Goal: Answer question/provide support: Share knowledge or assist other users

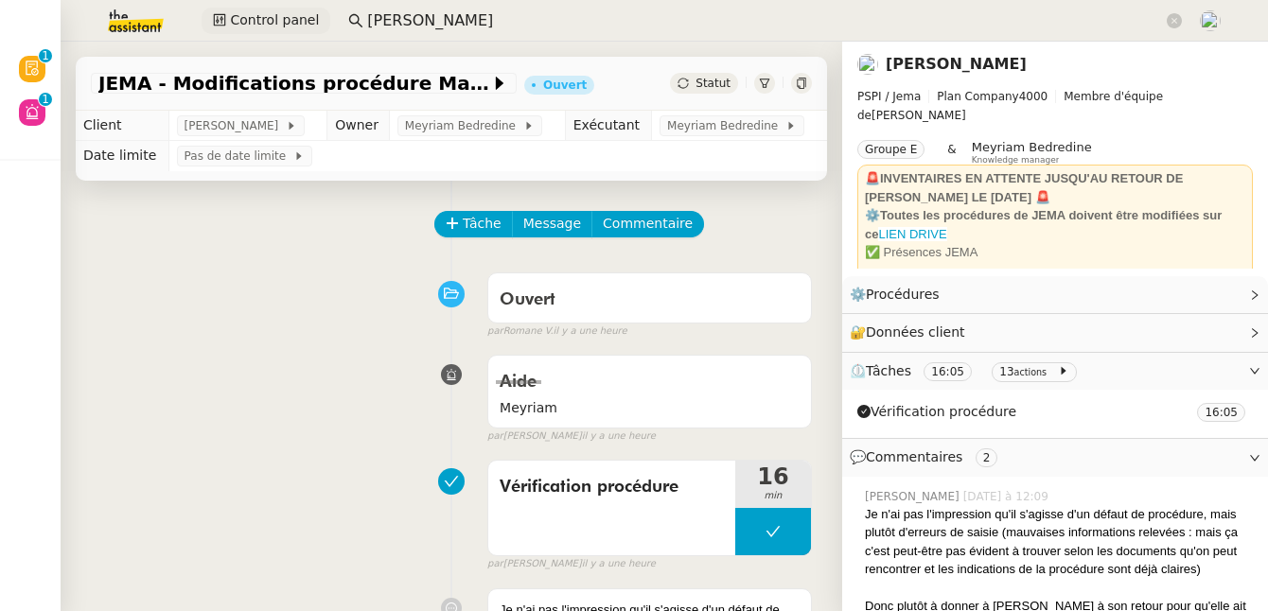
scroll to position [19, 0]
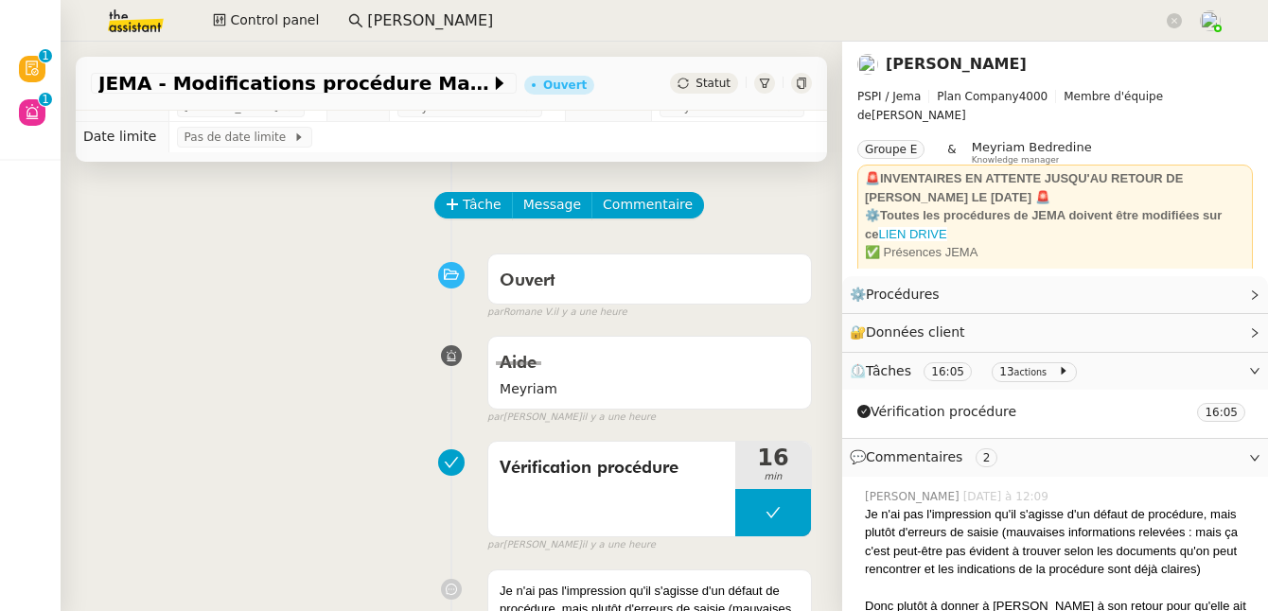
click at [146, 16] on img at bounding box center [120, 21] width 147 height 42
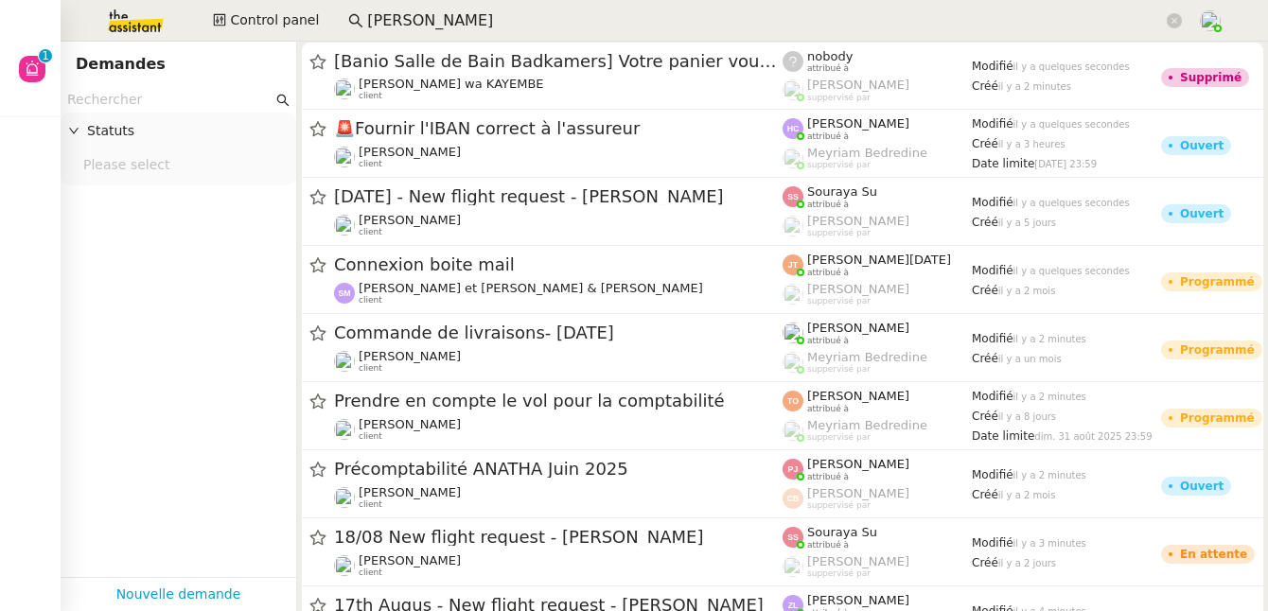
click at [169, 97] on input "text" at bounding box center [169, 100] width 205 height 22
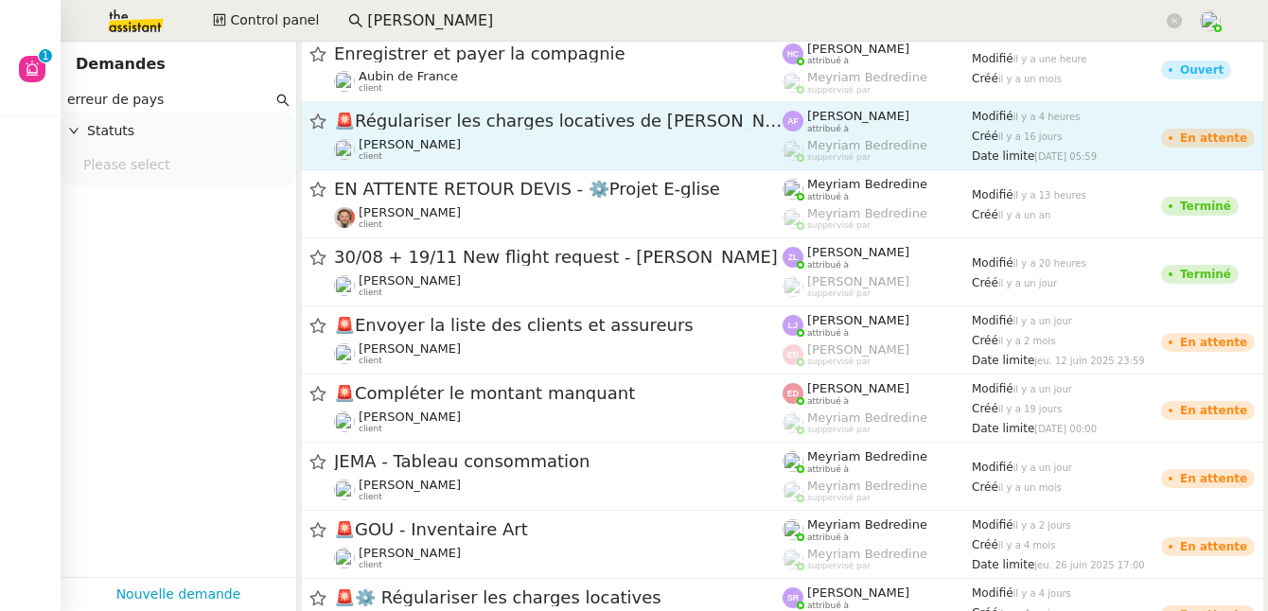
scroll to position [9, 0]
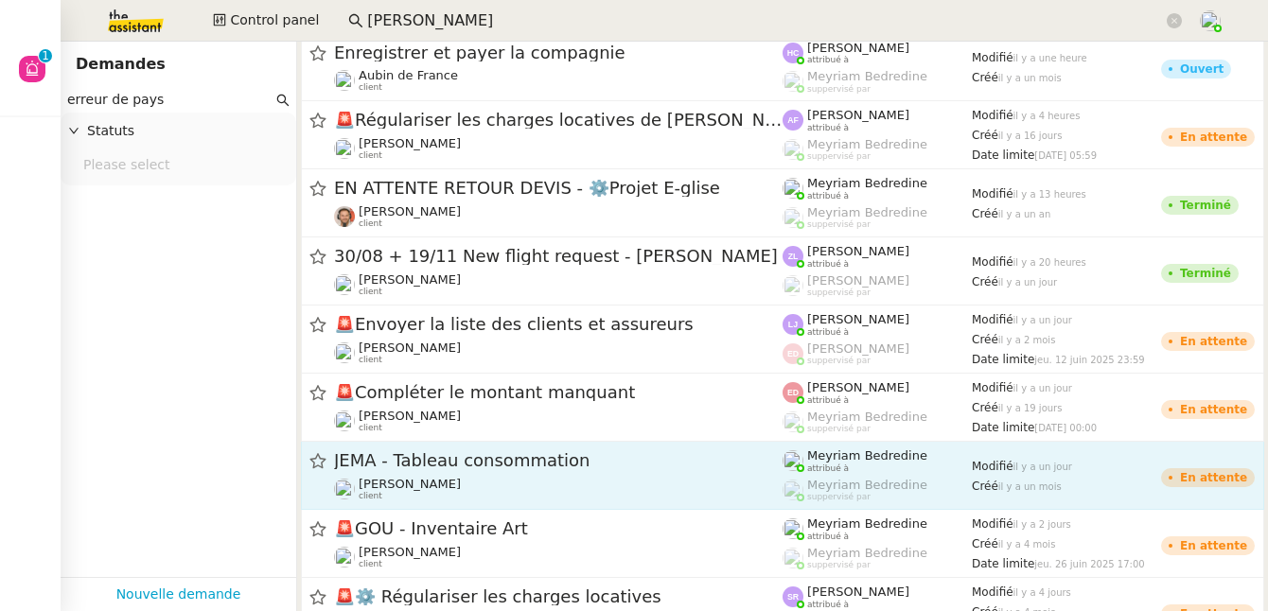
click at [443, 483] on span "[PERSON_NAME]" at bounding box center [410, 484] width 102 height 14
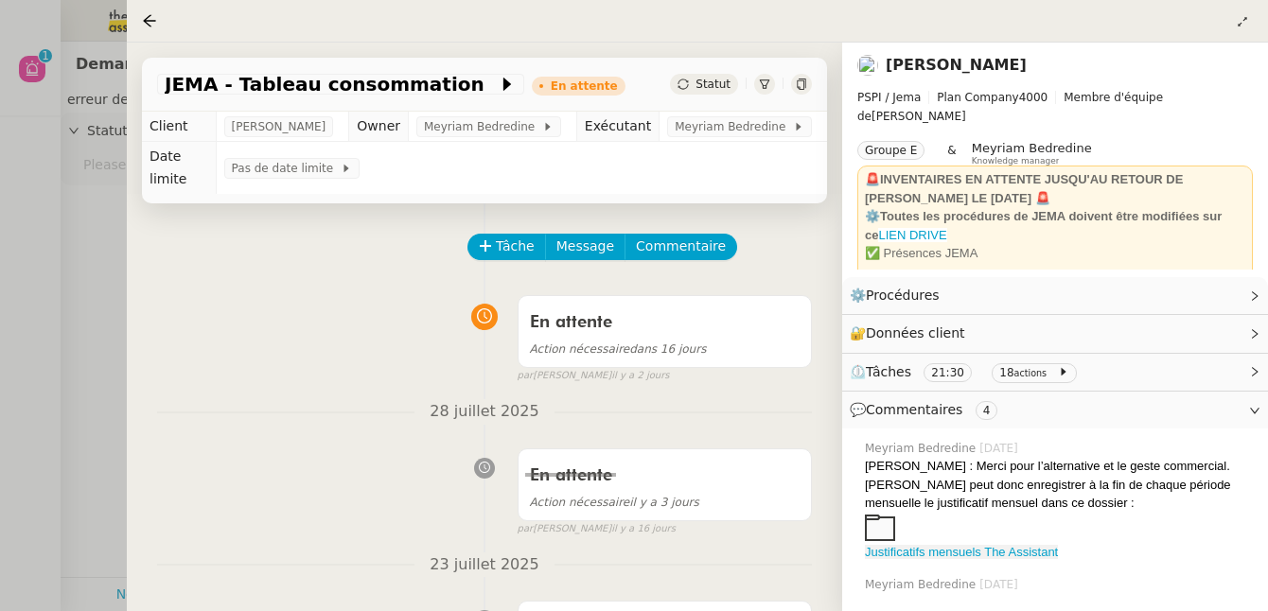
scroll to position [82, 0]
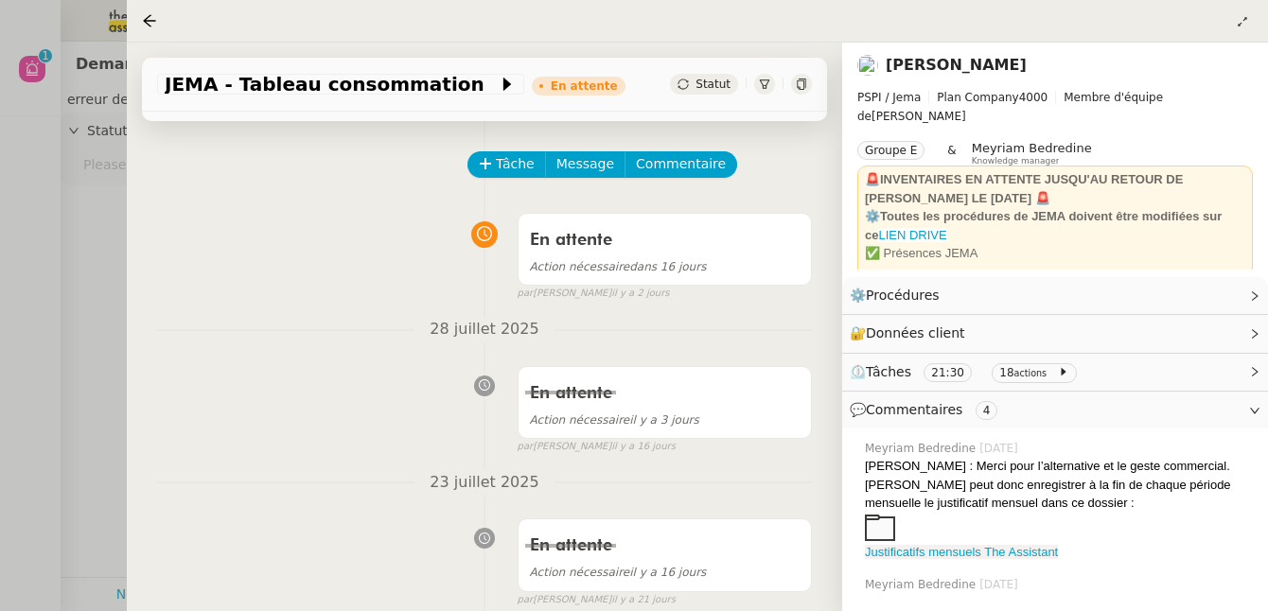
click at [1097, 375] on span "⏲️ Tâches 21:30 18 actions" at bounding box center [1040, 373] width 380 height 22
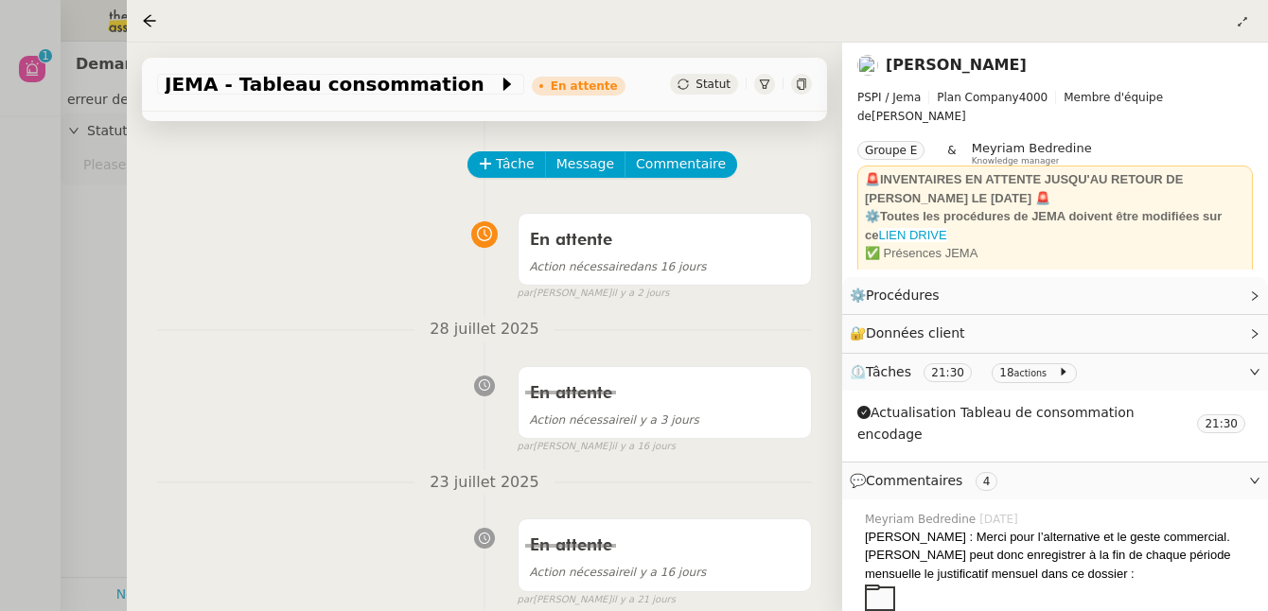
scroll to position [175, 0]
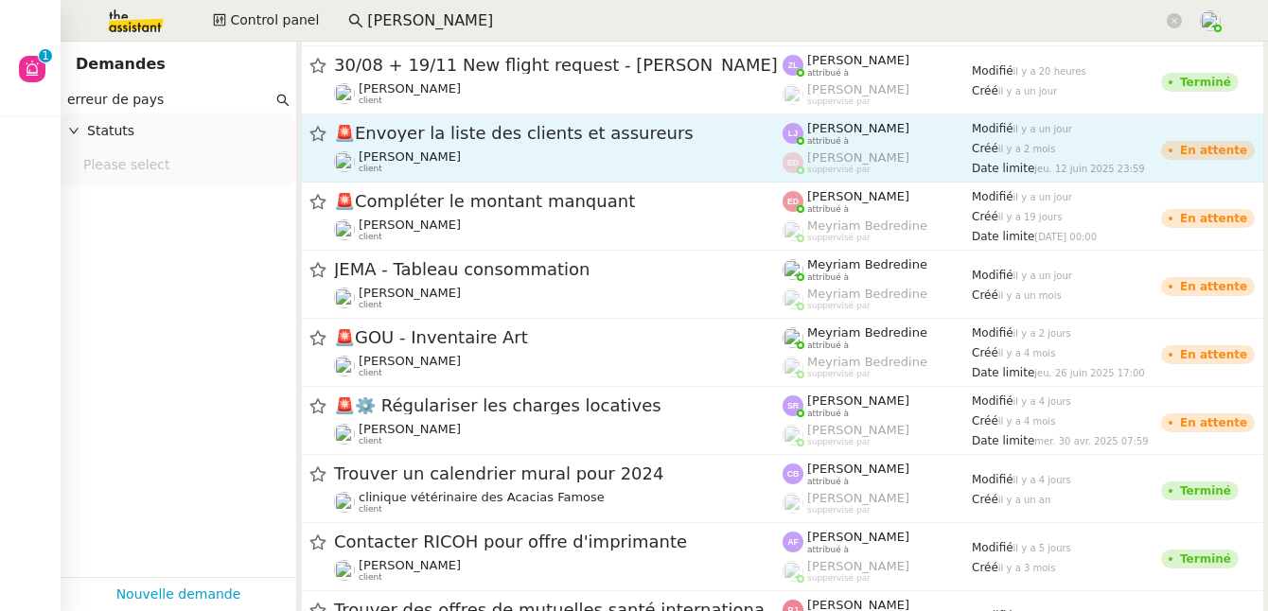
scroll to position [229, 0]
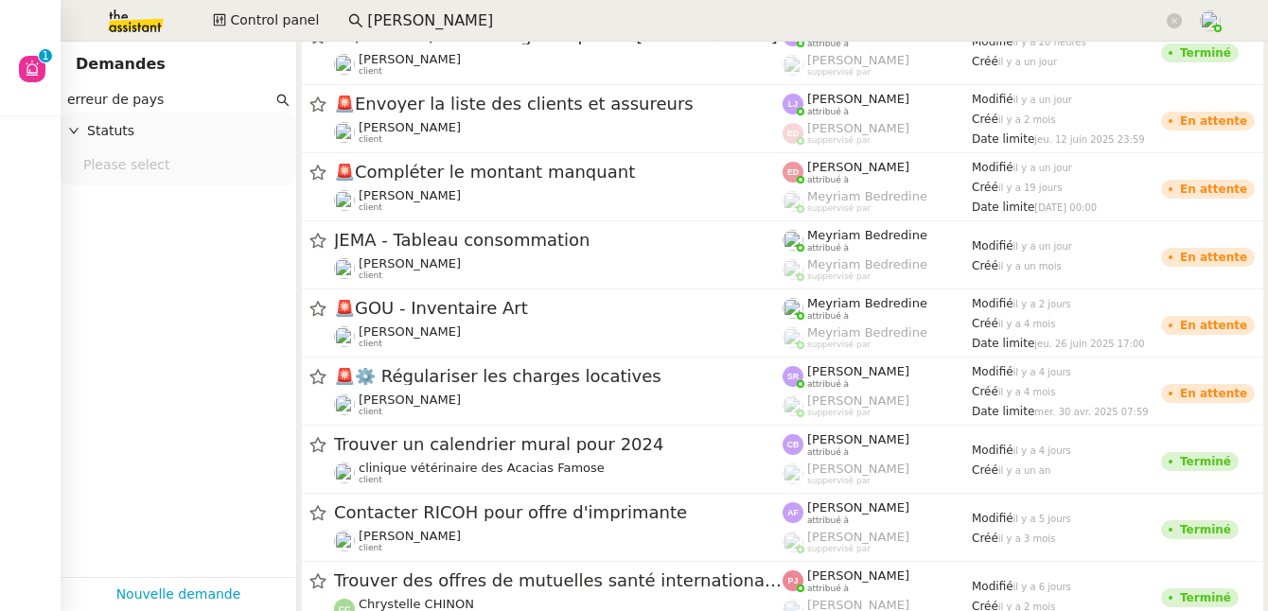
drag, startPoint x: 180, startPoint y: 100, endPoint x: 20, endPoint y: 115, distance: 160.6
click at [20, 115] on nz-layout "Aide 0 1 2 3 4 5 6 7 8 9 Mes demandes Control panel [PERSON_NAME] erreur de pay…" at bounding box center [634, 305] width 1268 height 611
click at [206, 99] on input "erreur de pays" at bounding box center [169, 100] width 205 height 22
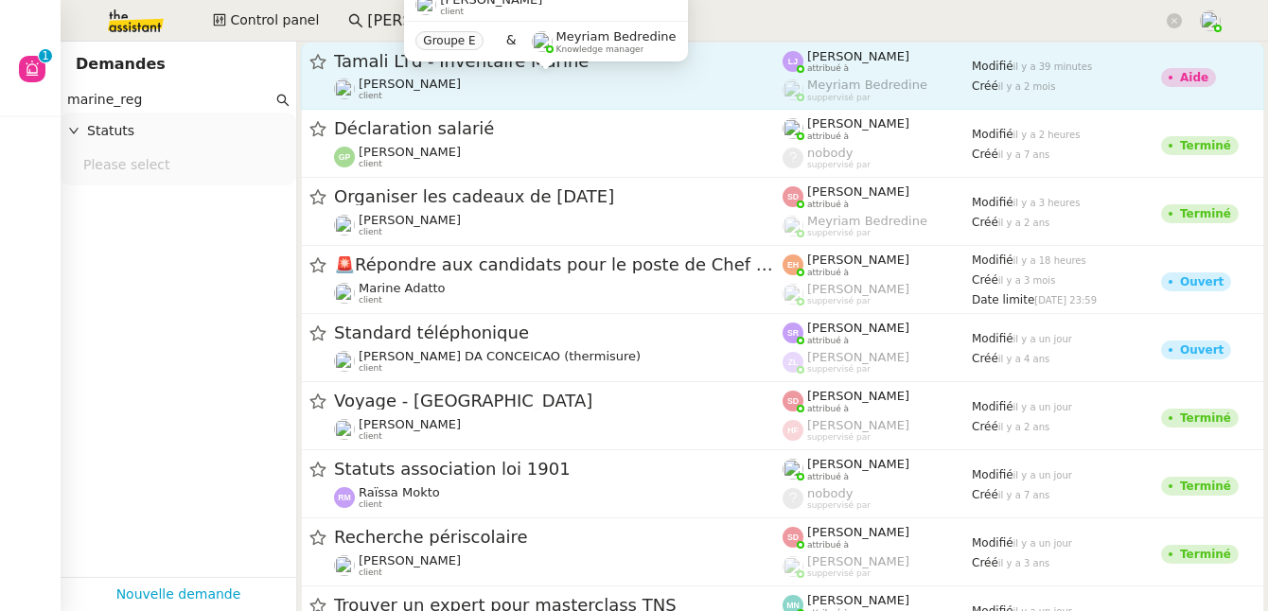
type input "marine_reg"
click at [402, 77] on span "[PERSON_NAME]" at bounding box center [410, 84] width 102 height 14
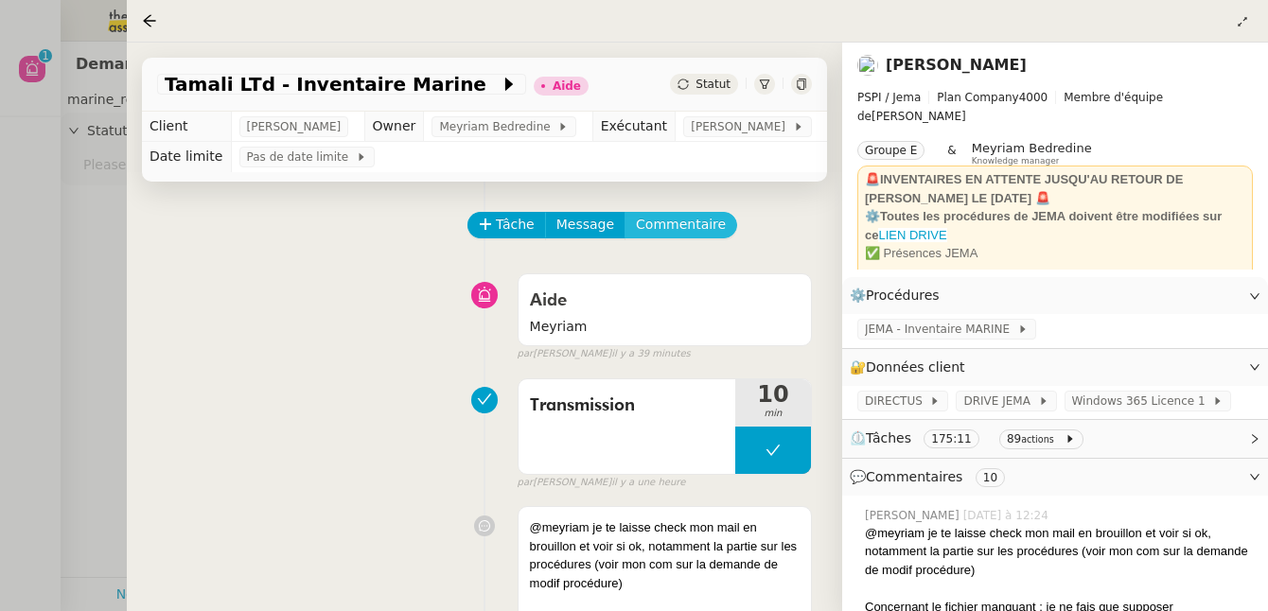
click at [675, 220] on span "Commentaire" at bounding box center [681, 225] width 90 height 22
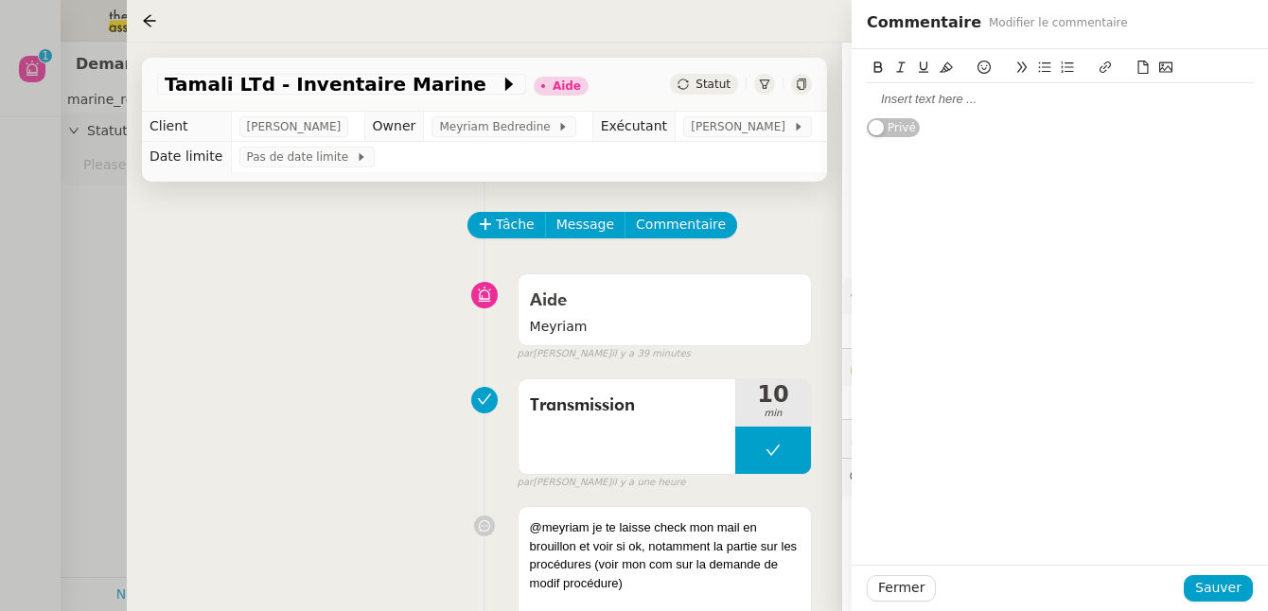
click at [902, 95] on div at bounding box center [1060, 99] width 386 height 17
drag, startPoint x: 1033, startPoint y: 101, endPoint x: 1050, endPoint y: 110, distance: 19.0
click at [1033, 101] on div "@meyriam : peut-être voir moin CR avant :-)" at bounding box center [1060, 99] width 386 height 17
click at [1208, 591] on span "Sauver" at bounding box center [1218, 588] width 46 height 22
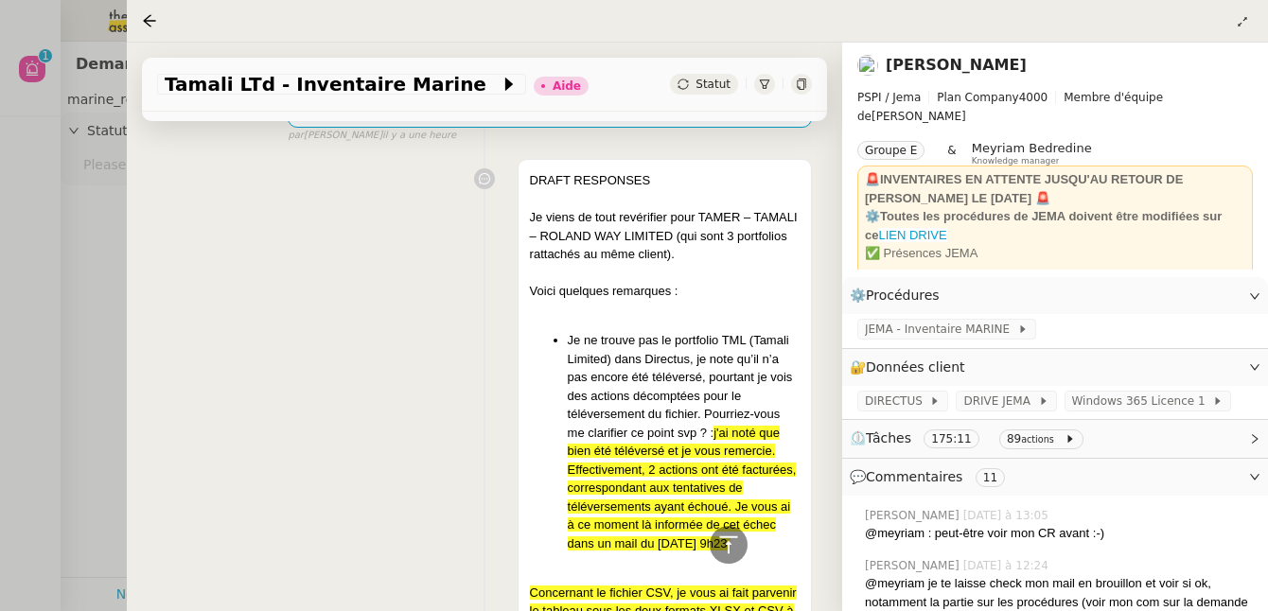
scroll to position [1390, 0]
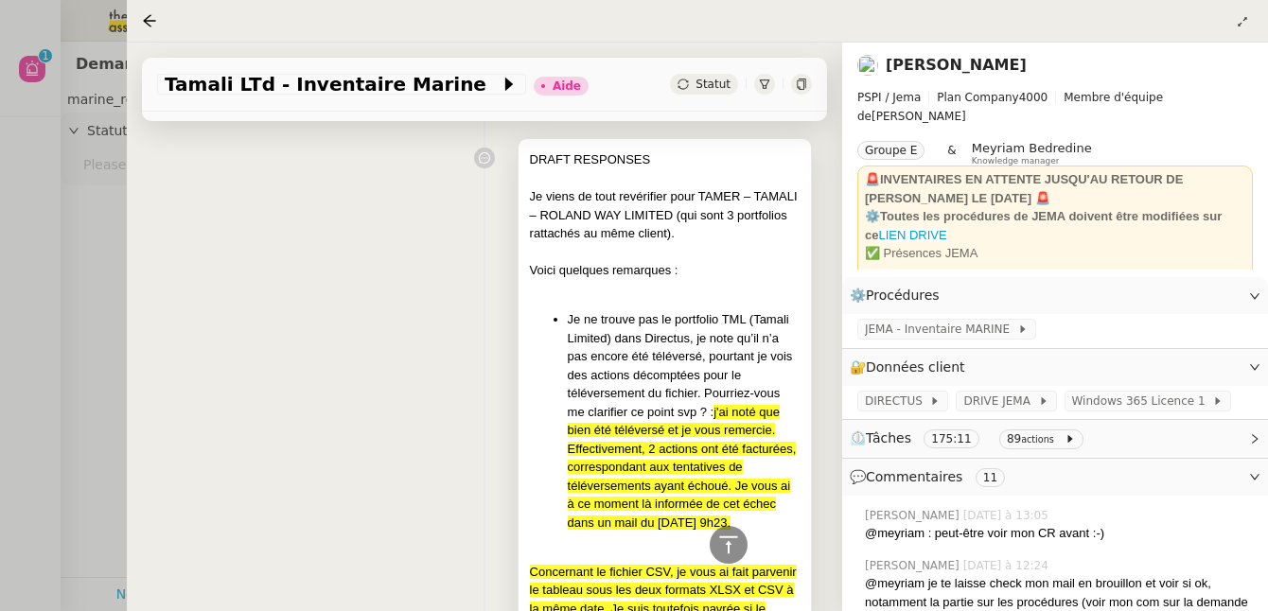
drag, startPoint x: 764, startPoint y: 506, endPoint x: 608, endPoint y: 511, distance: 155.3
click at [608, 511] on li "Je ne trouve pas le portfolio TML (Tamali Limited) dans Directus, je note qu’il…" at bounding box center [684, 420] width 232 height 221
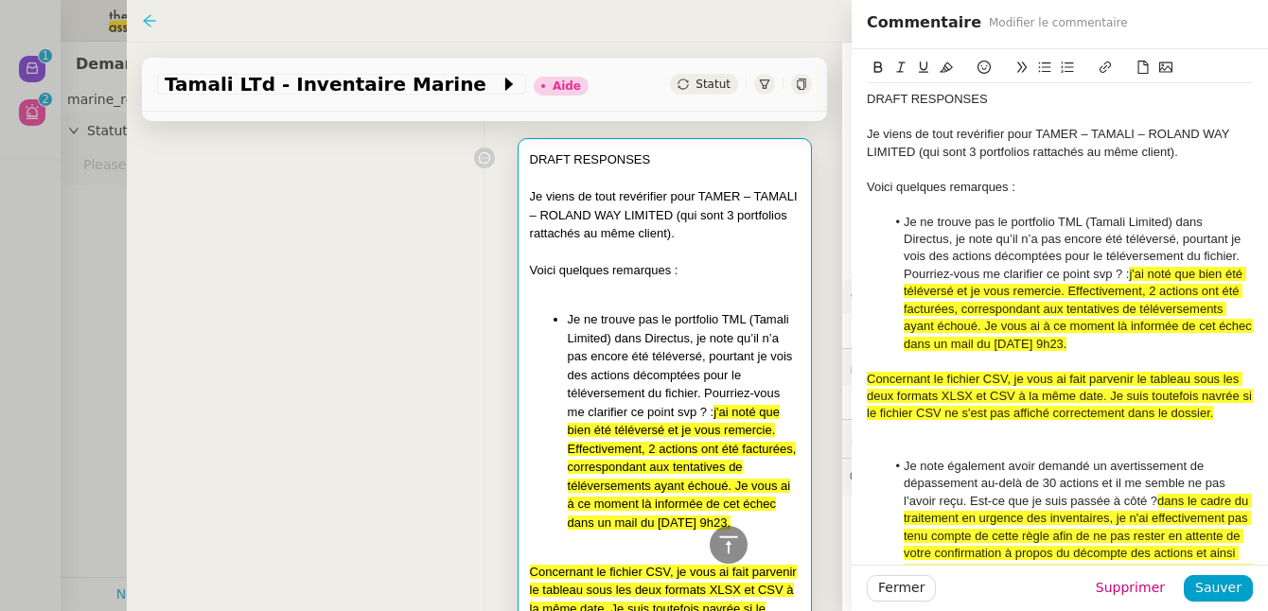
click at [147, 25] on icon at bounding box center [149, 20] width 12 height 12
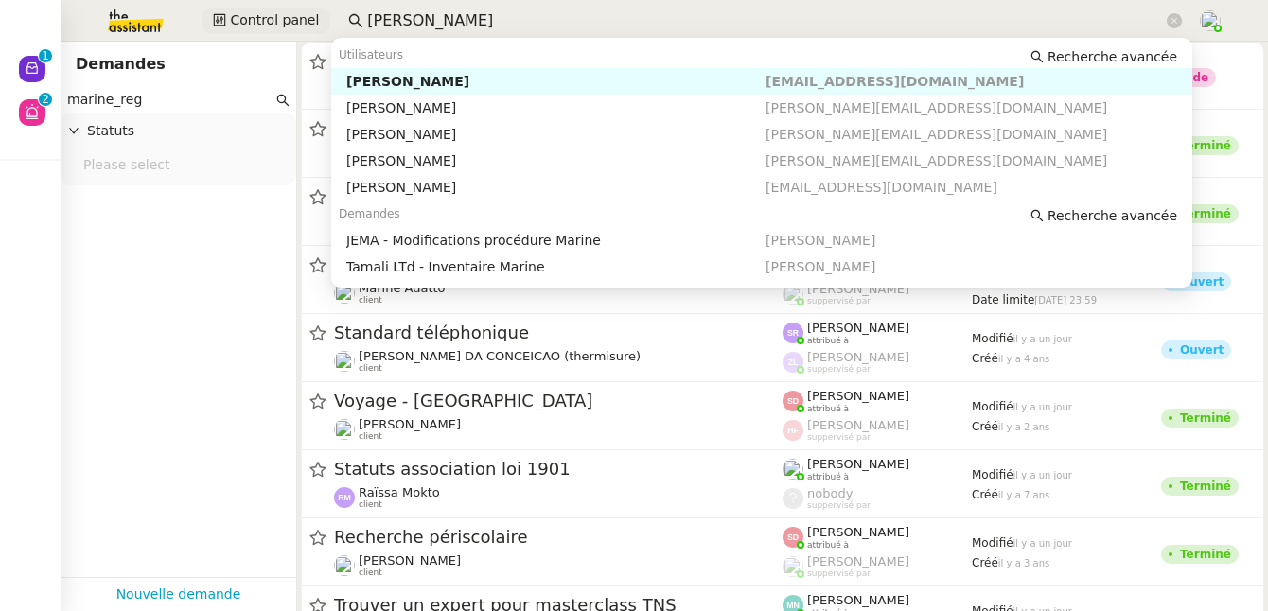
drag, startPoint x: 428, startPoint y: 24, endPoint x: 318, endPoint y: 22, distance: 109.8
click at [318, 22] on div "Control panel [PERSON_NAME]" at bounding box center [633, 21] width 1173 height 42
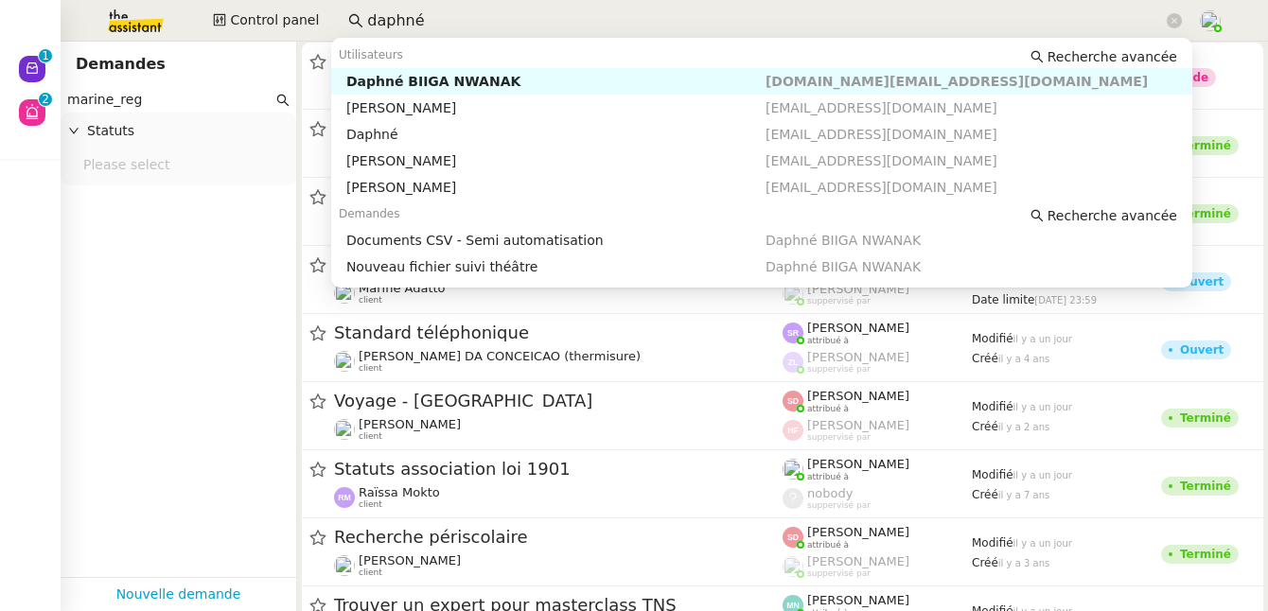
click at [396, 73] on div "Daphné BIIGA NWANAK" at bounding box center [555, 81] width 419 height 17
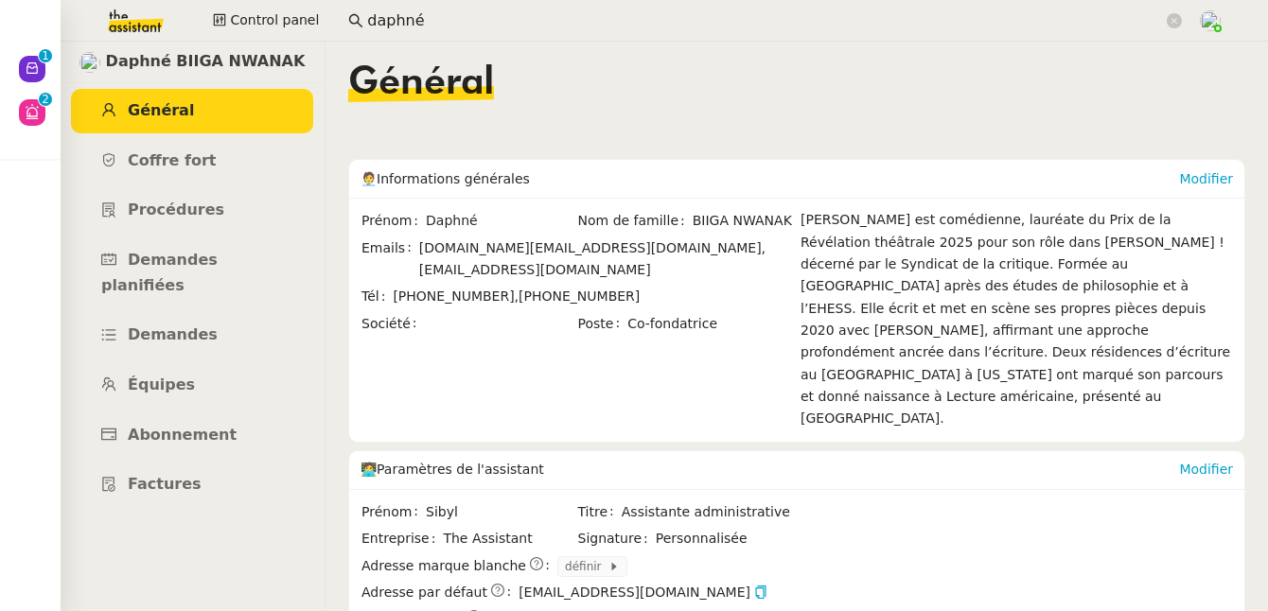
click at [156, 288] on ul "Général Coffre fort Procédures Demandes planifiées Demandes Équipes Abonnement …" at bounding box center [192, 298] width 265 height 418
click at [162, 326] on span "Demandes" at bounding box center [173, 335] width 90 height 18
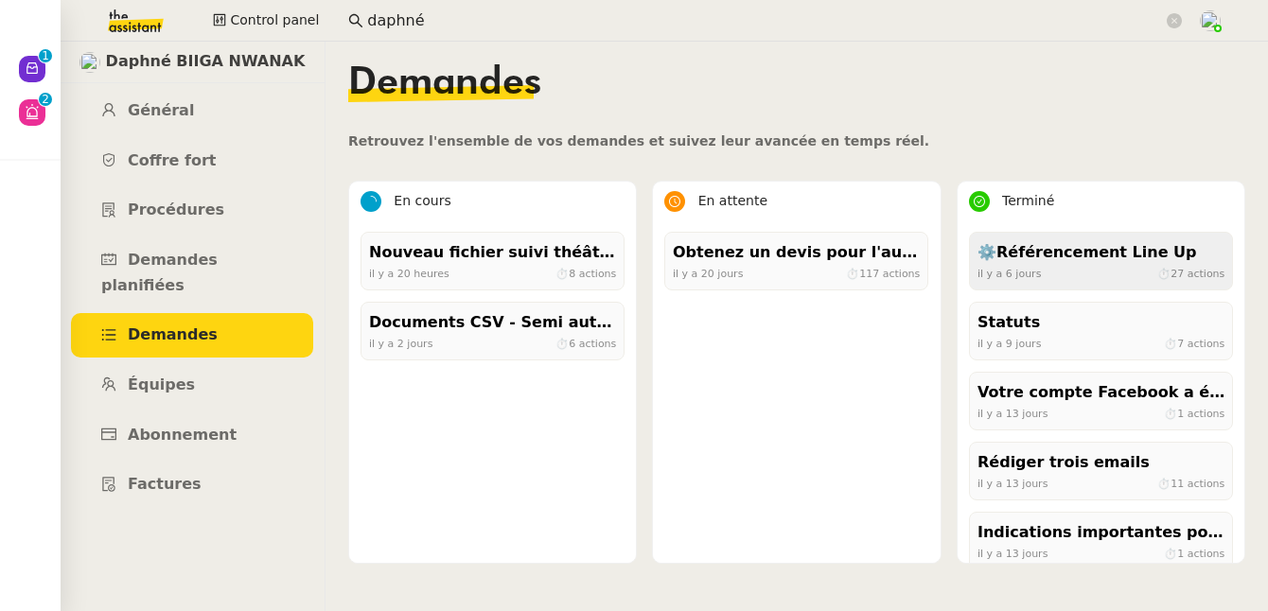
click at [1017, 250] on div "⚙️Référencement Line Up" at bounding box center [1101, 253] width 247 height 26
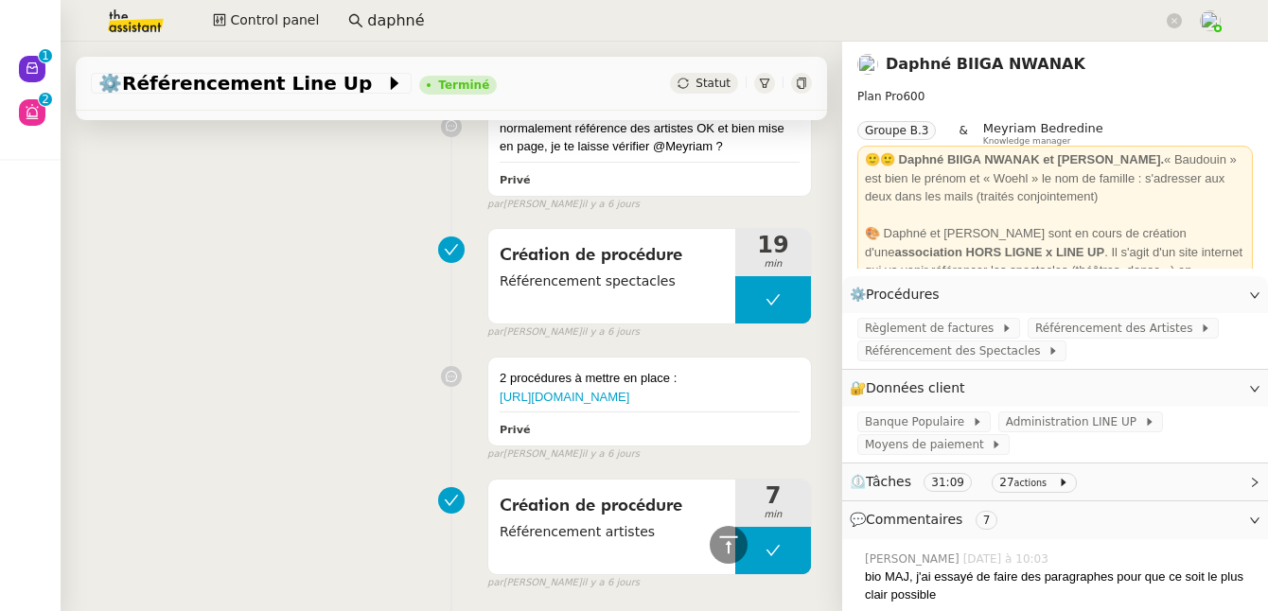
scroll to position [1610, 0]
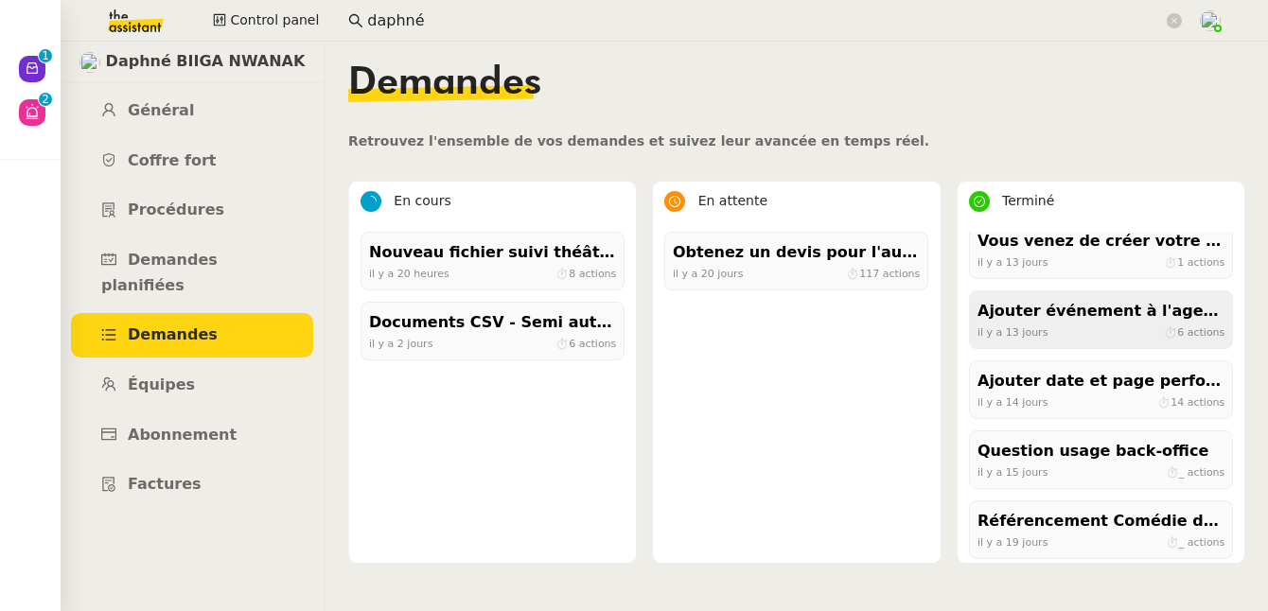
scroll to position [369, 0]
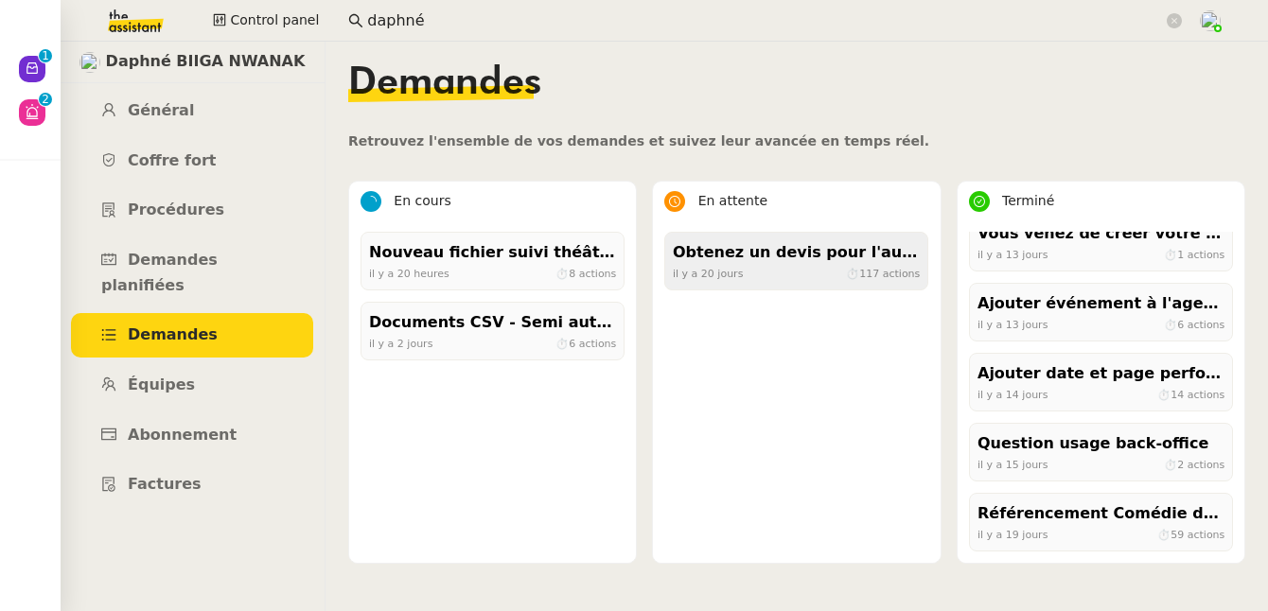
click at [810, 266] on div "[DATE] ⏱ 117 actions" at bounding box center [796, 273] width 247 height 17
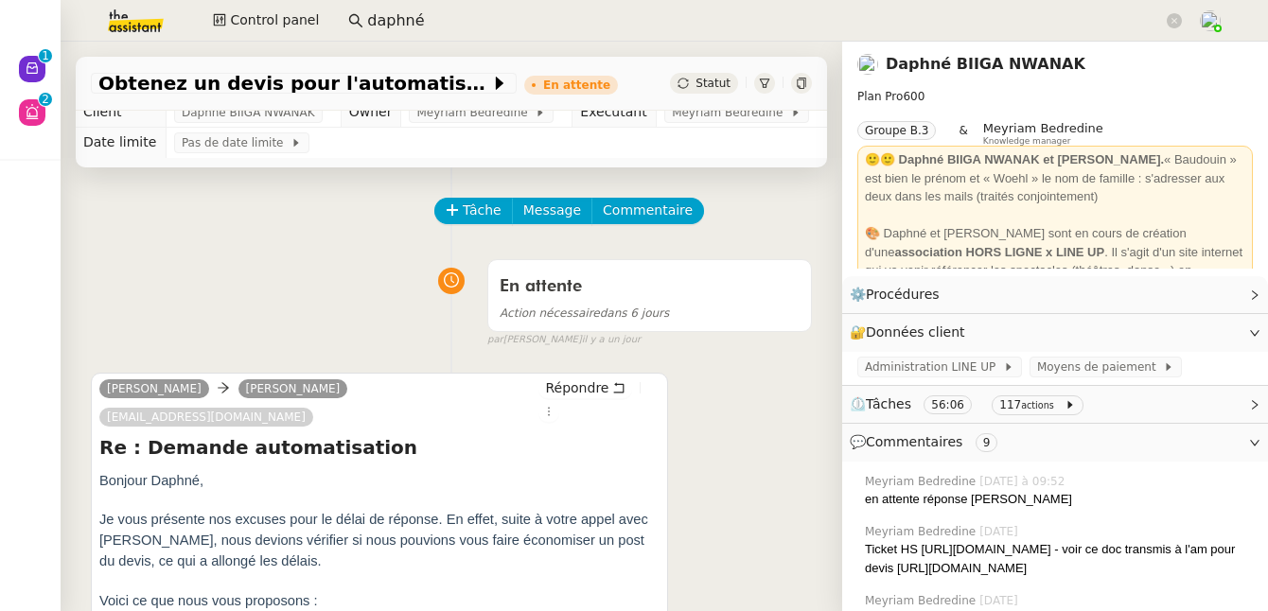
scroll to position [14, 0]
click at [1144, 404] on span "⏲️ Tâches 56:06 117 actions" at bounding box center [1040, 405] width 380 height 22
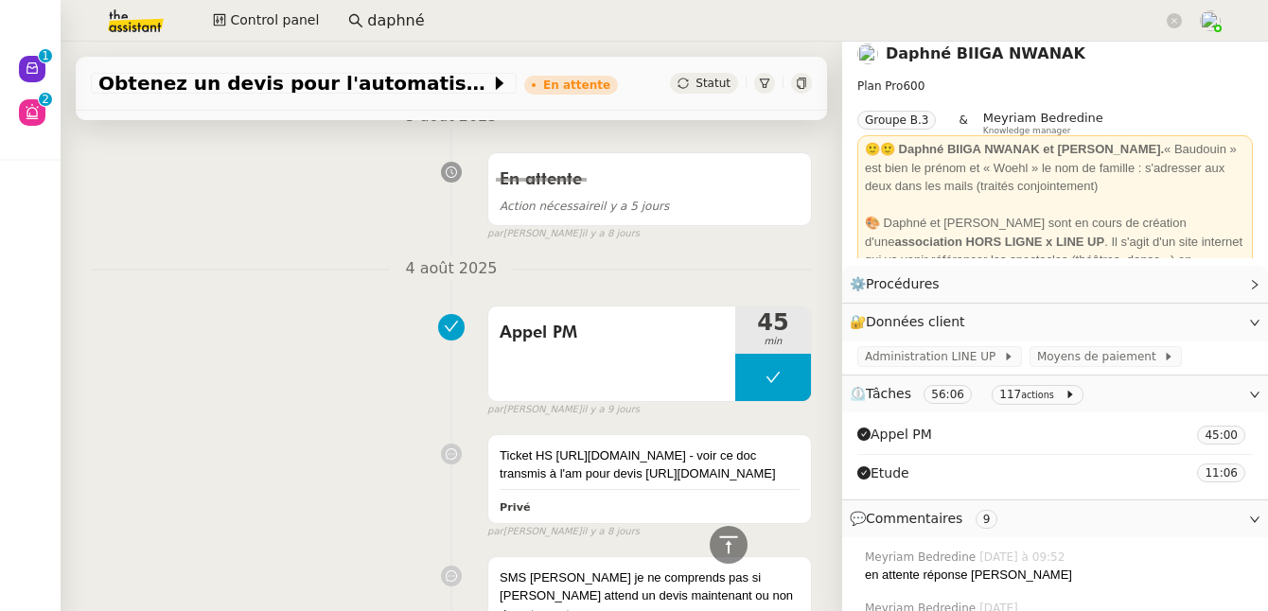
scroll to position [797, 0]
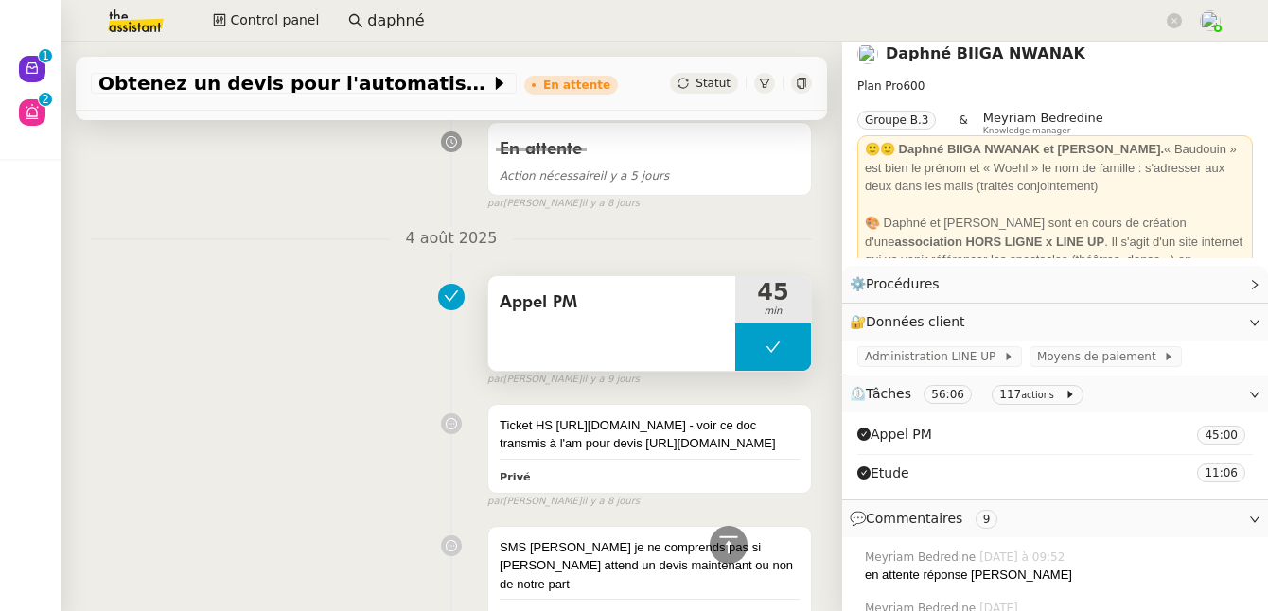
click at [640, 307] on div "Appel PM" at bounding box center [611, 323] width 247 height 95
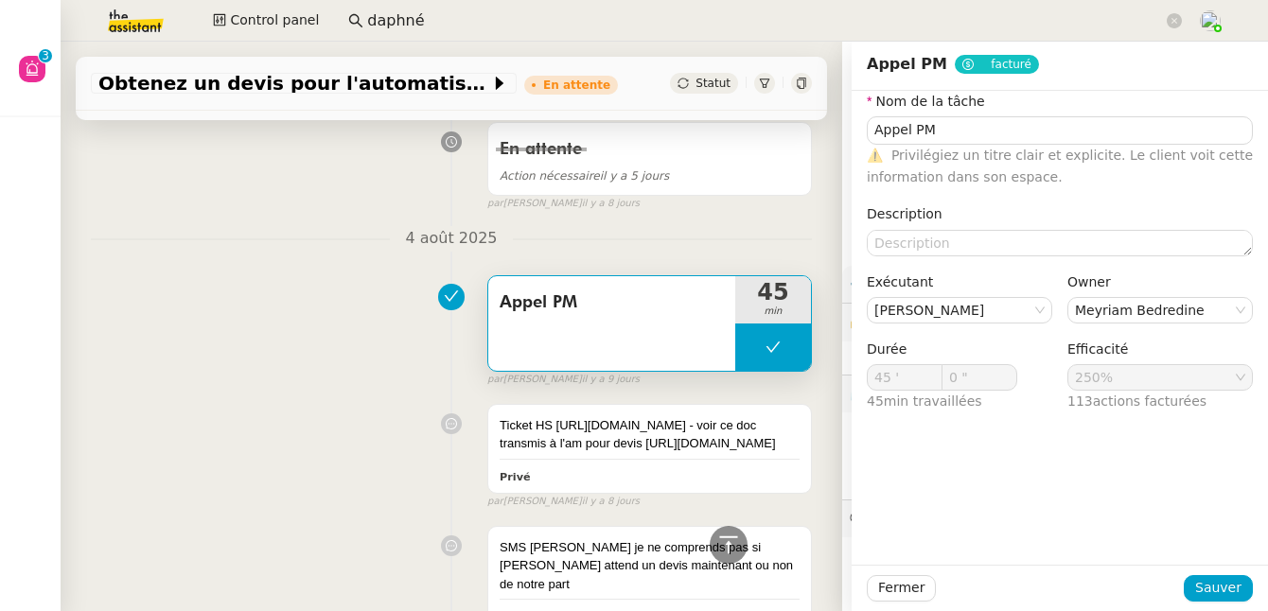
click at [345, 280] on div "Appel PM 45 min false par [PERSON_NAME] [DATE]" at bounding box center [451, 327] width 721 height 121
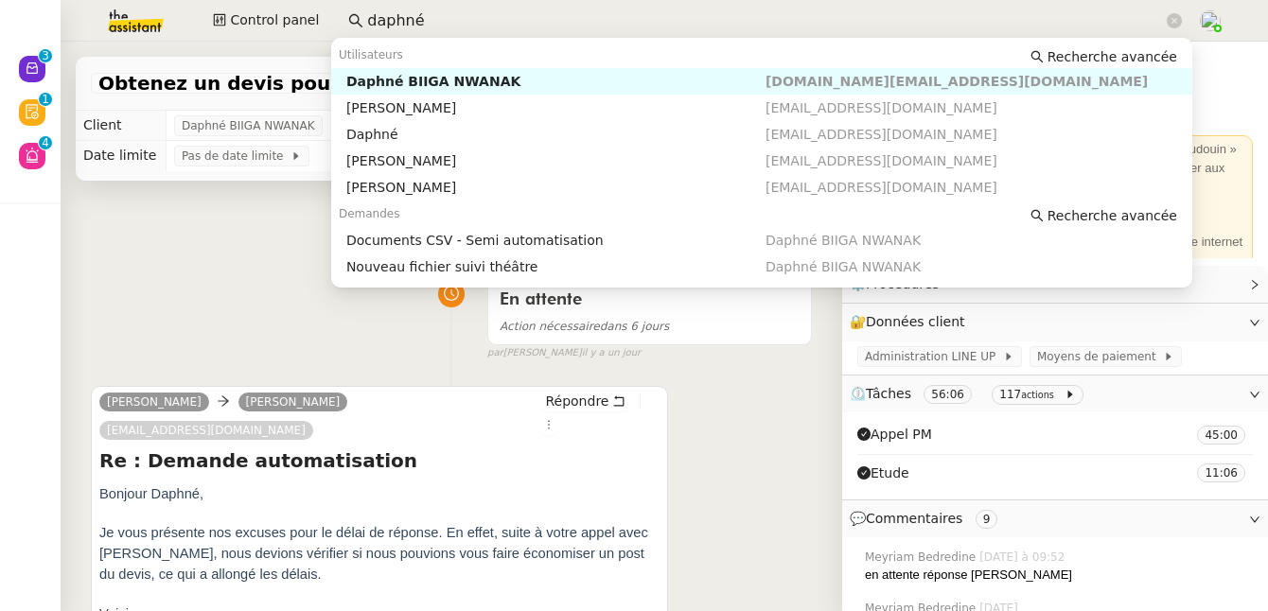
drag, startPoint x: 354, startPoint y: 2, endPoint x: 335, endPoint y: -2, distance: 19.3
click at [335, 0] on html "Nouveau 0 1 2 3 4 5 6 7 8 9 Révision 0 1 2 3 4 5 6 7 8 9 Aide 0 1 2 3 4 5 6 7 8…" at bounding box center [634, 305] width 1268 height 611
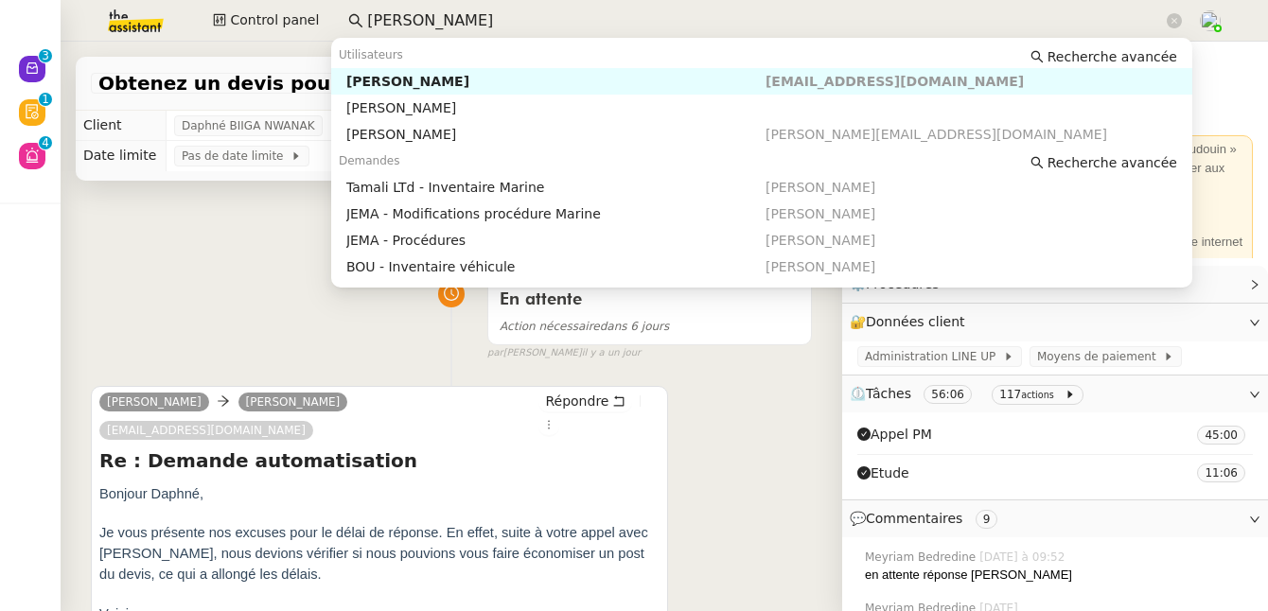
click at [422, 80] on div "[PERSON_NAME]" at bounding box center [555, 81] width 419 height 17
type input "[PERSON_NAME]"
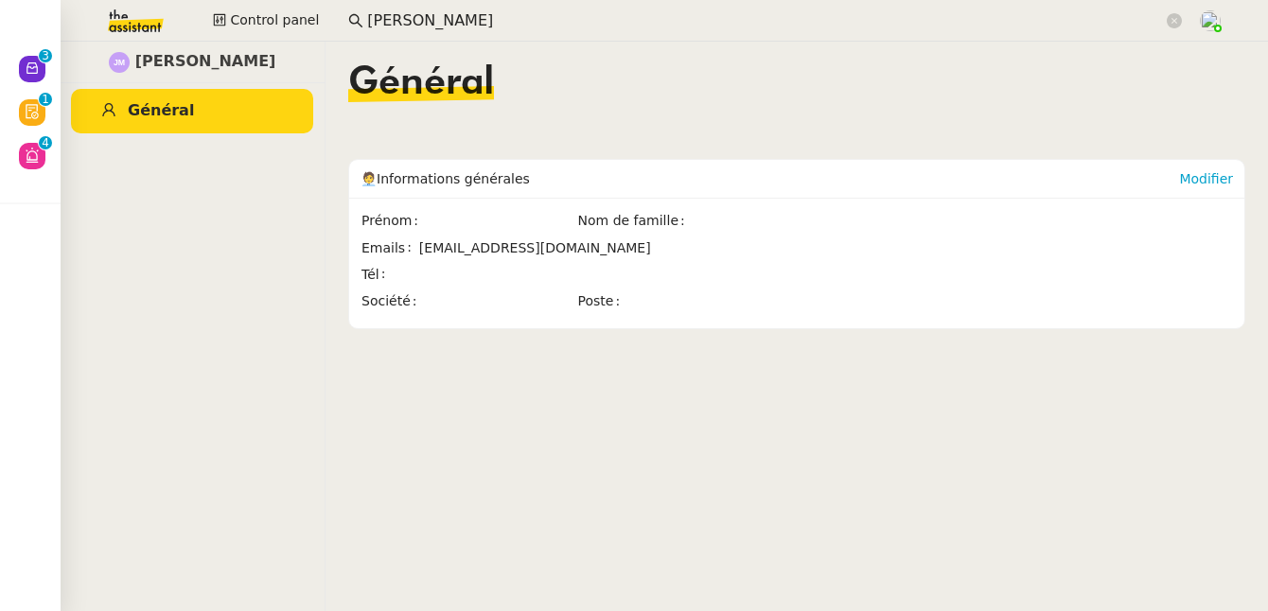
click at [508, 14] on input "[PERSON_NAME]" at bounding box center [765, 22] width 796 height 26
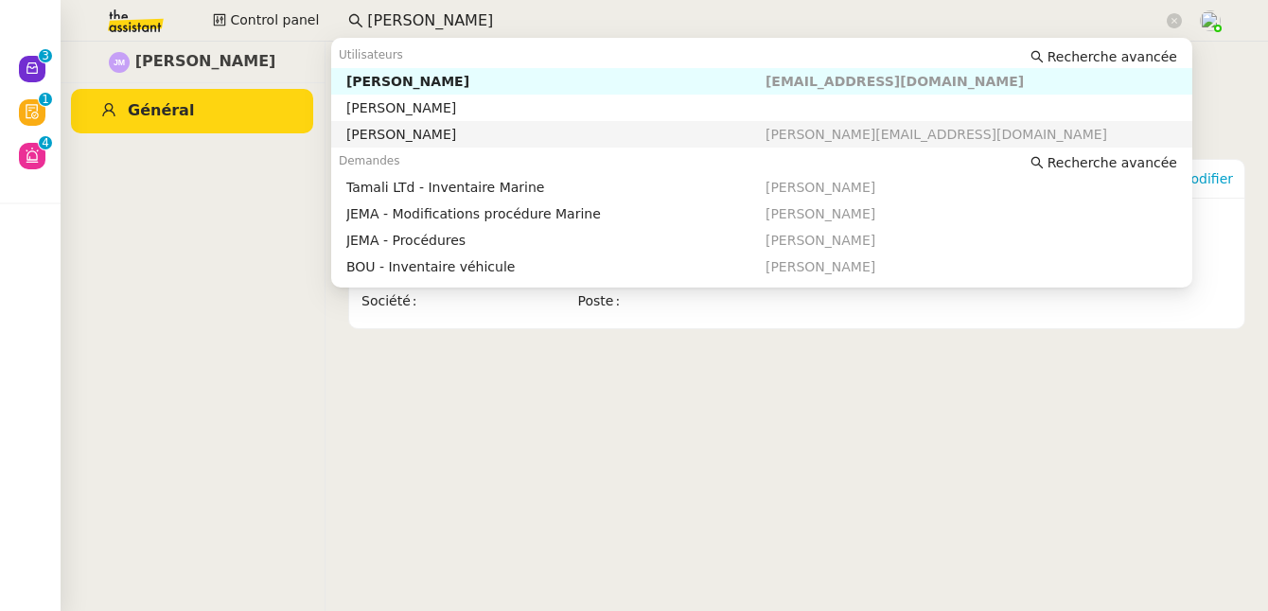
click at [426, 133] on div "[PERSON_NAME]" at bounding box center [555, 134] width 419 height 17
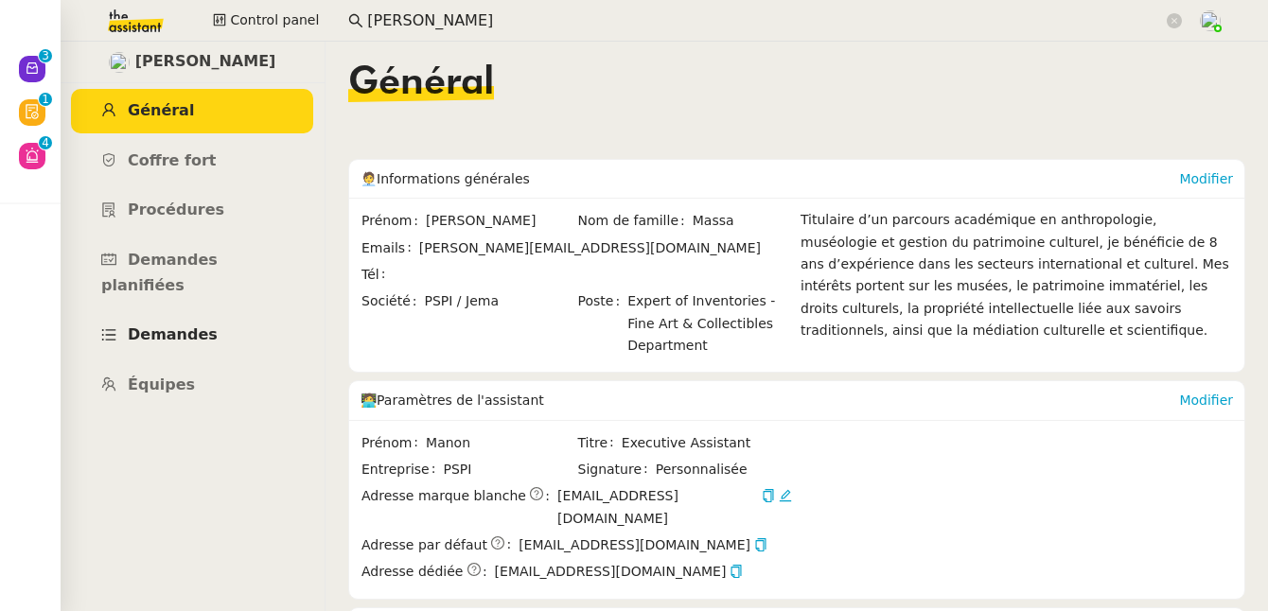
click at [200, 326] on span "Demandes" at bounding box center [173, 335] width 90 height 18
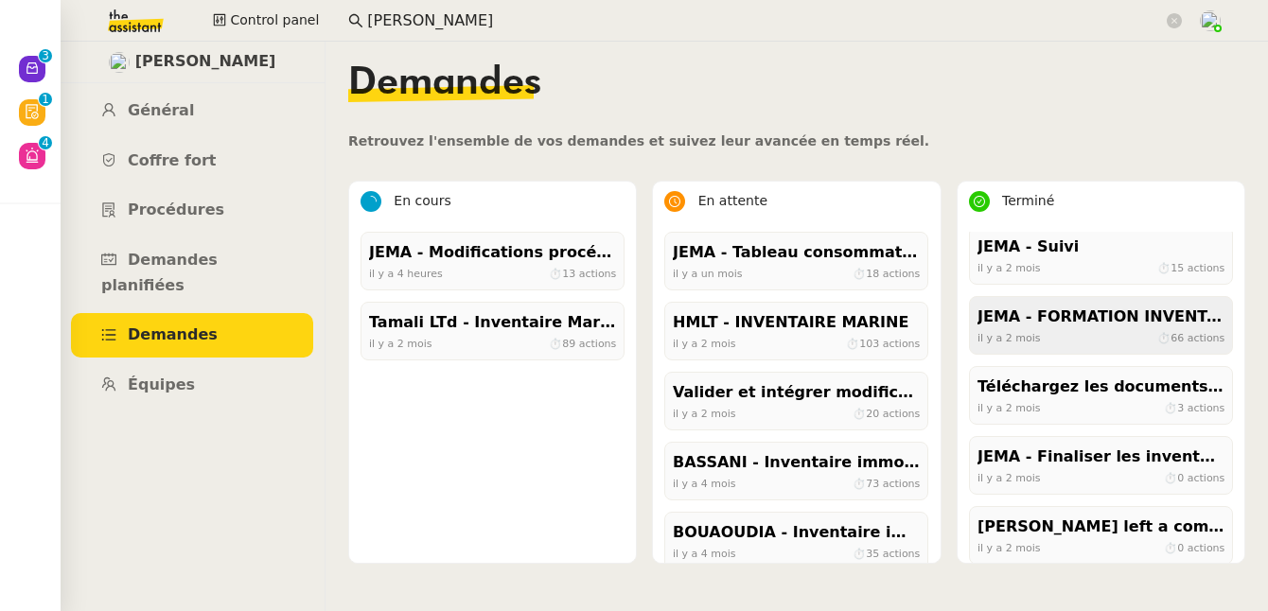
scroll to position [229, 0]
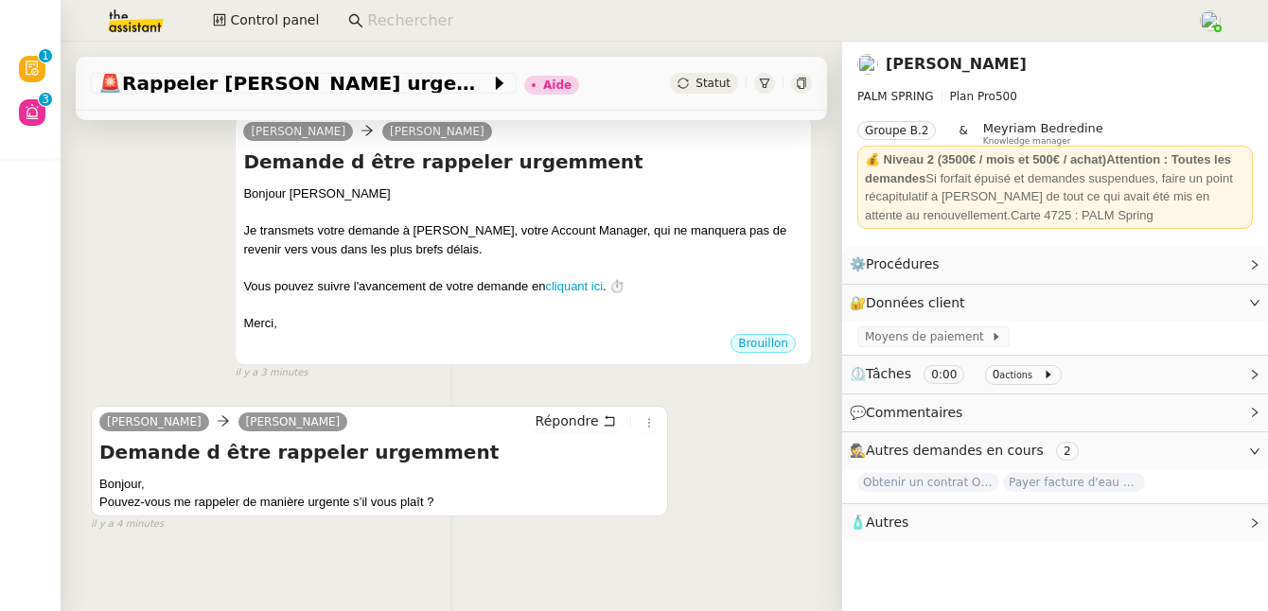
scroll to position [270, 0]
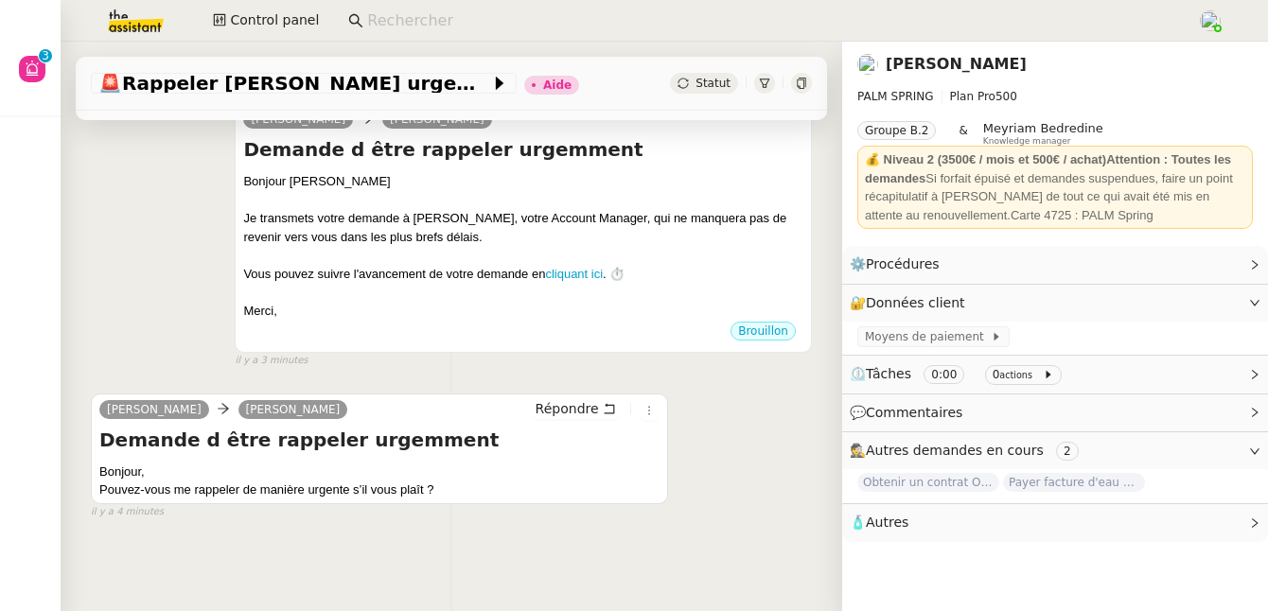
click at [949, 58] on link "Cindy Mouly-Guez" at bounding box center [956, 64] width 141 height 18
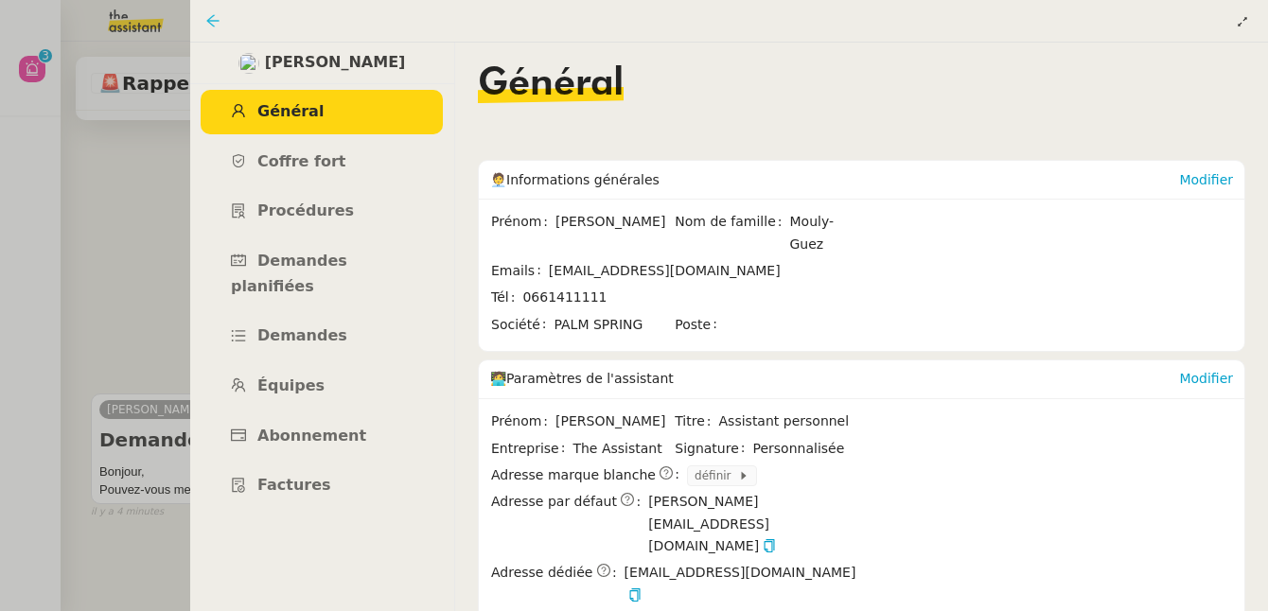
click at [213, 18] on icon at bounding box center [212, 20] width 15 height 15
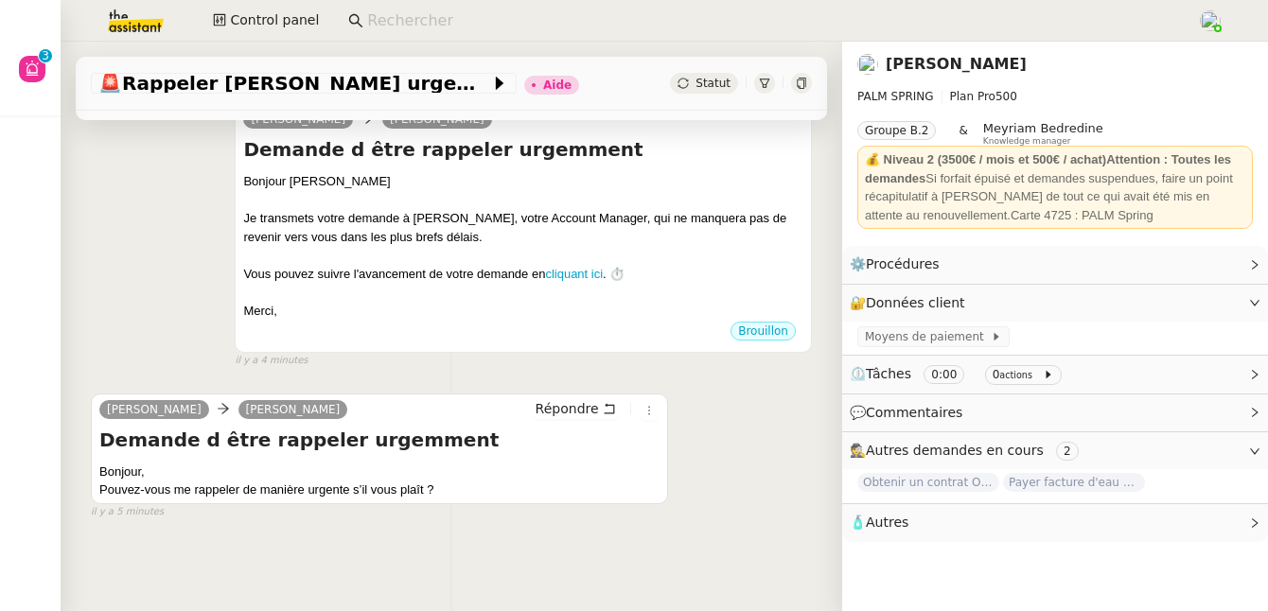
click at [895, 62] on link "[PERSON_NAME]" at bounding box center [956, 64] width 141 height 18
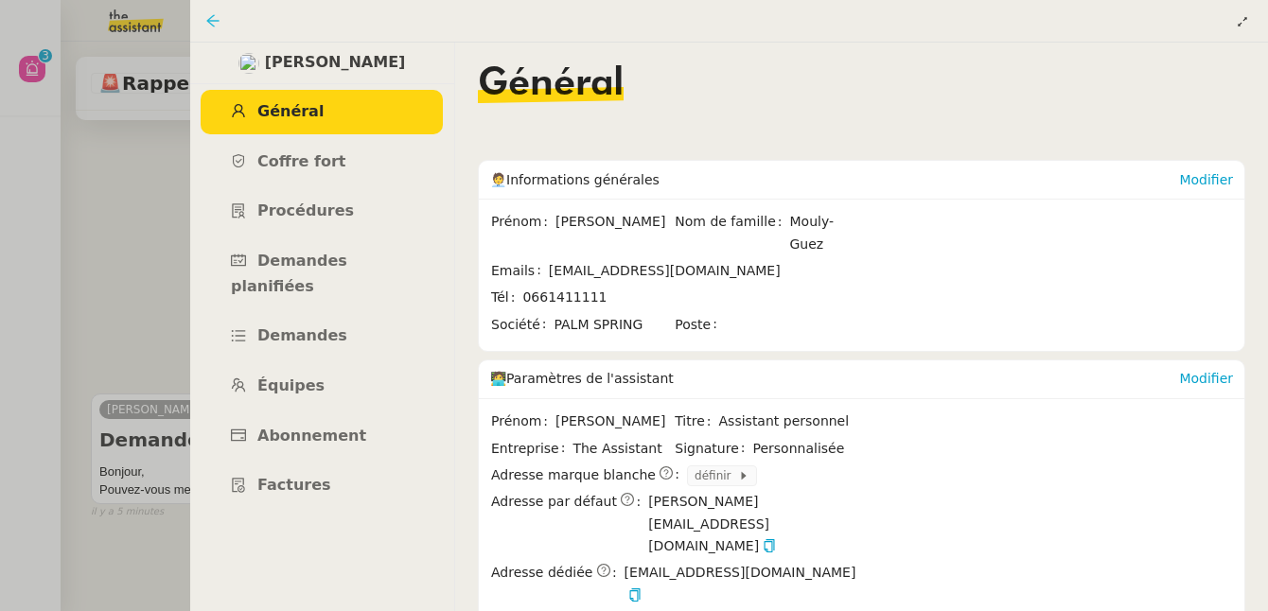
click at [213, 18] on icon at bounding box center [212, 20] width 15 height 15
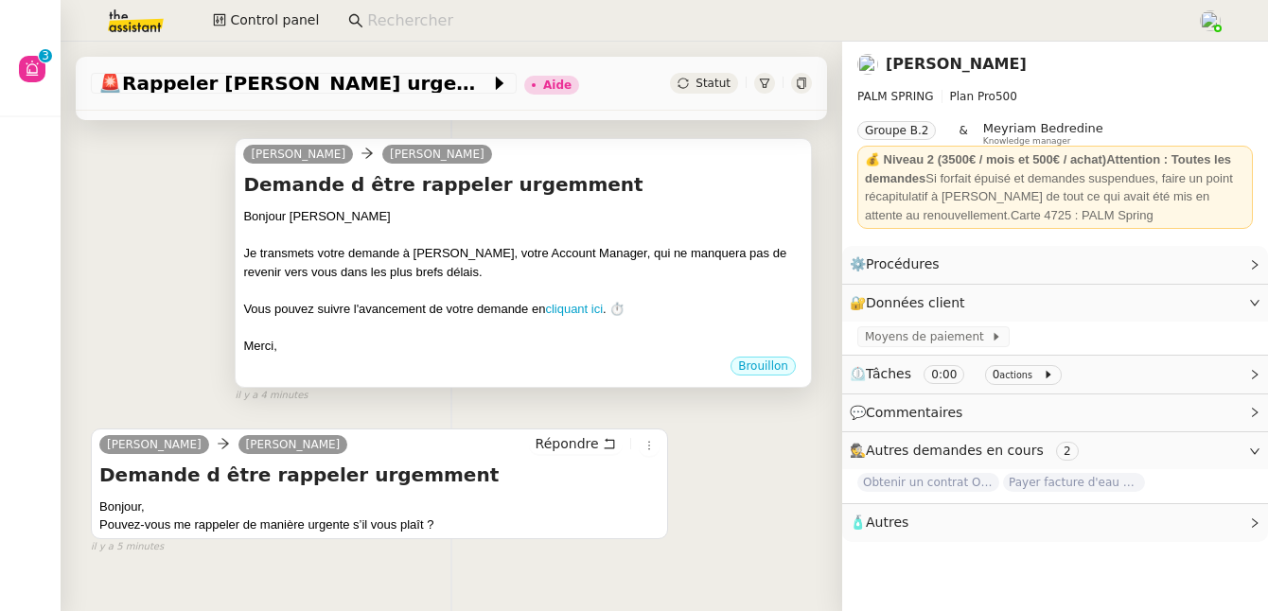
scroll to position [134, 0]
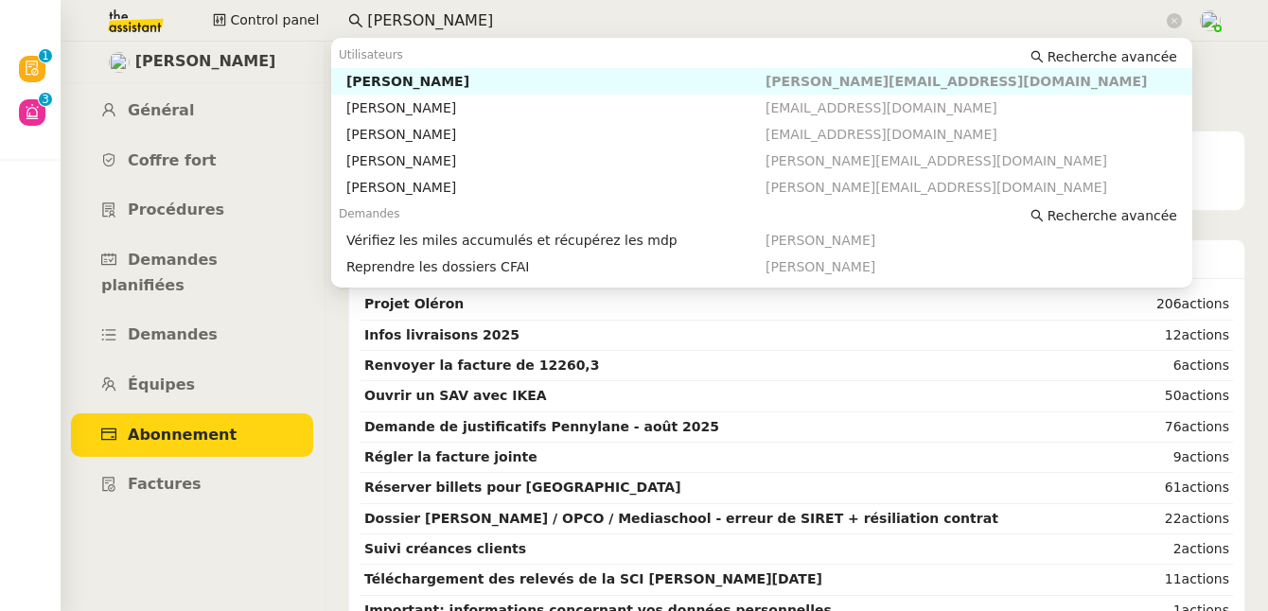
drag, startPoint x: 385, startPoint y: 18, endPoint x: 351, endPoint y: 16, distance: 34.1
click at [351, 16] on nz-input-group "[PERSON_NAME]" at bounding box center [765, 21] width 855 height 28
click at [383, 76] on div "Cindy Mouly-Guez" at bounding box center [555, 81] width 419 height 17
type input "cindy"
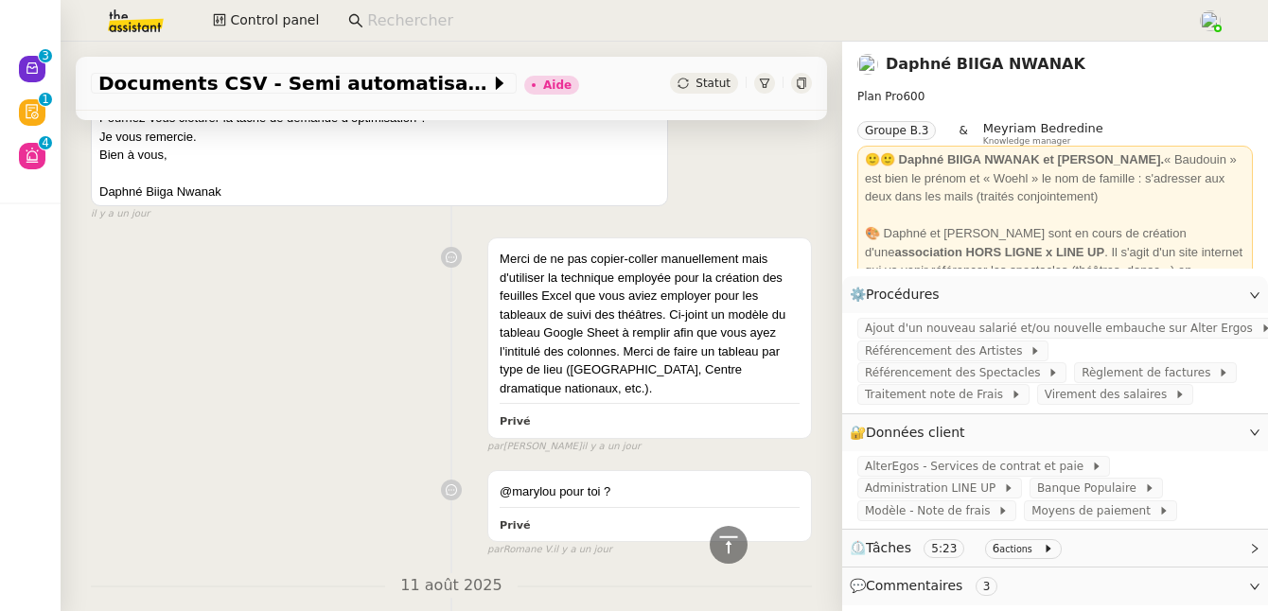
scroll to position [1598, 0]
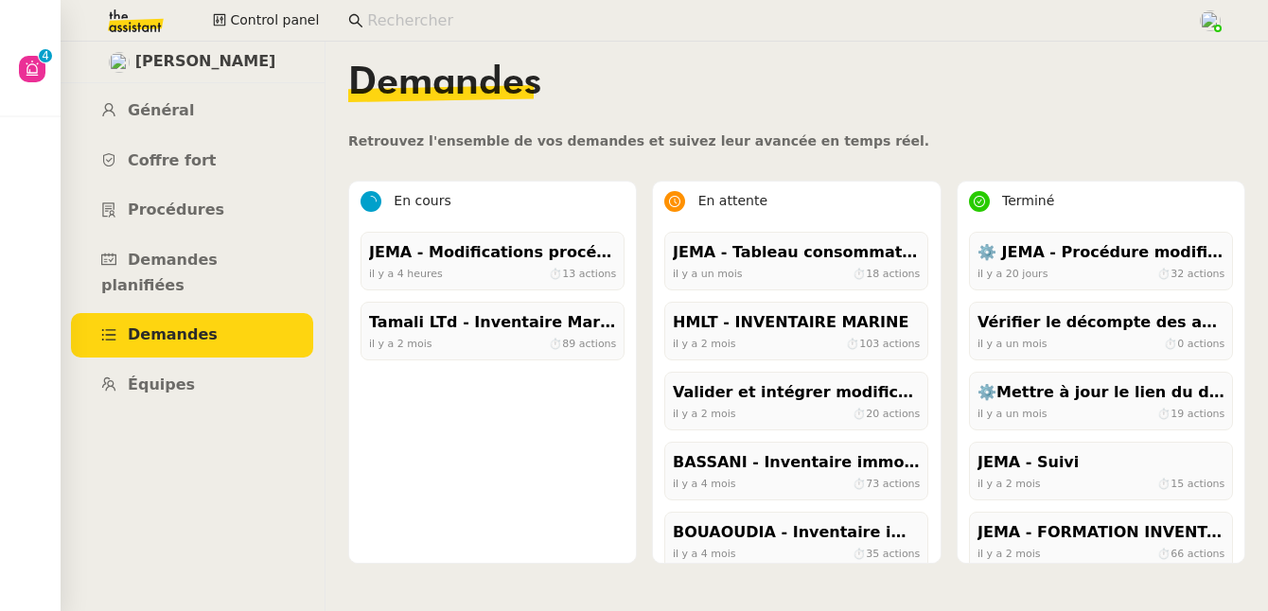
click at [410, 17] on input at bounding box center [772, 22] width 811 height 26
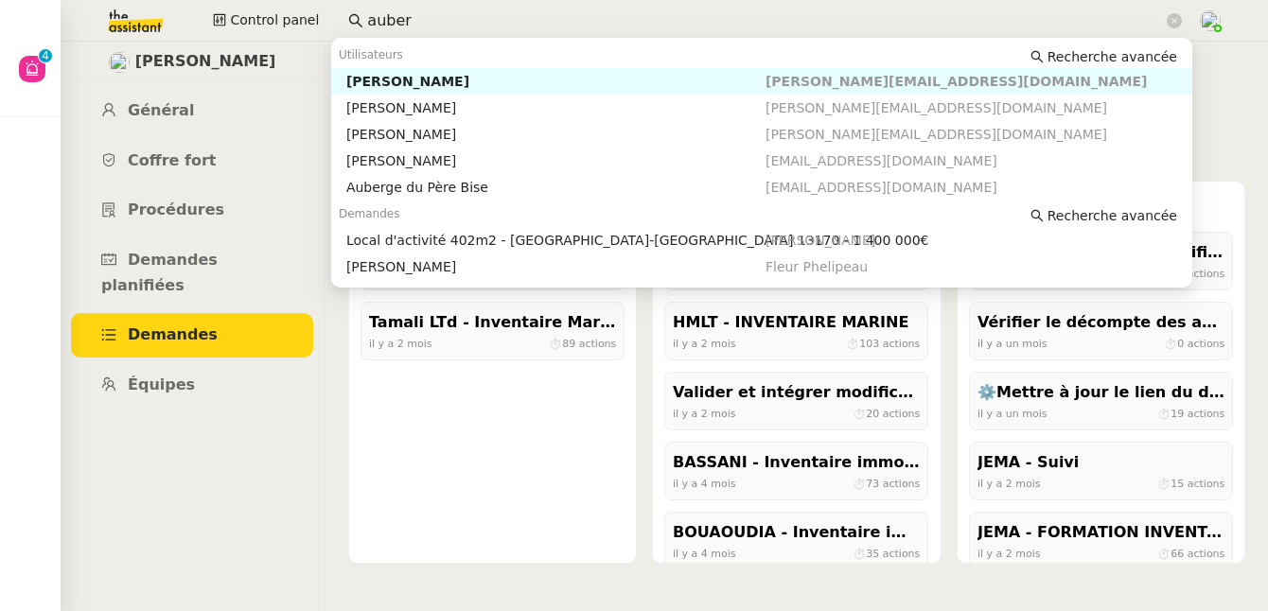
click at [421, 82] on div "Kevin AUBERT" at bounding box center [555, 81] width 419 height 17
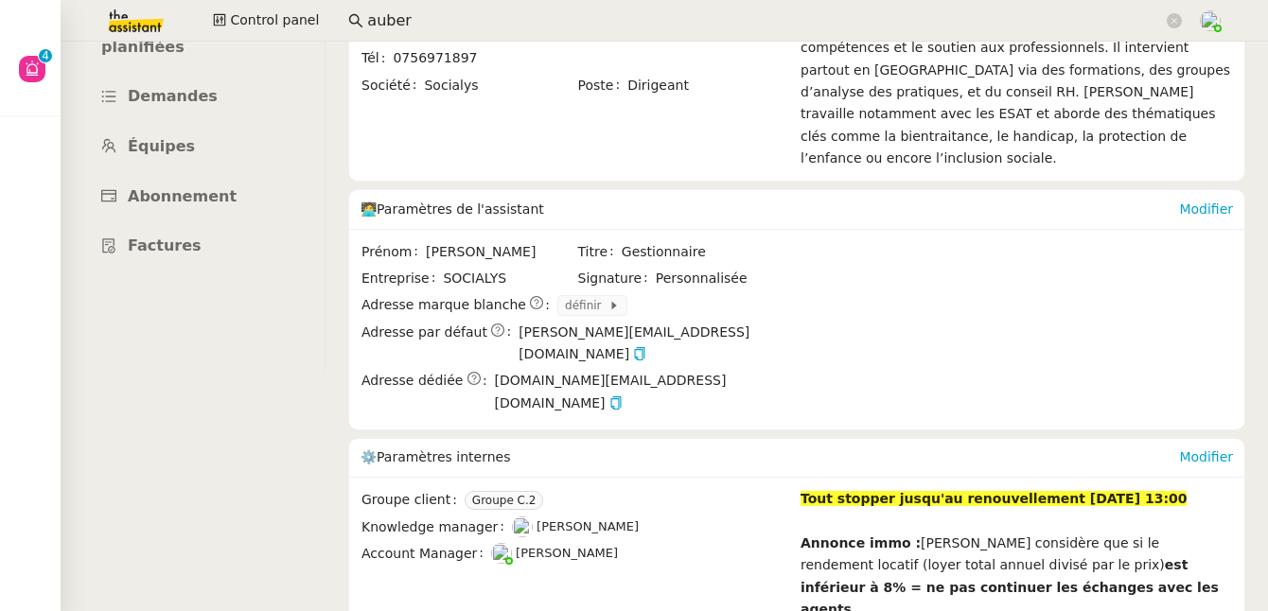
scroll to position [362, 0]
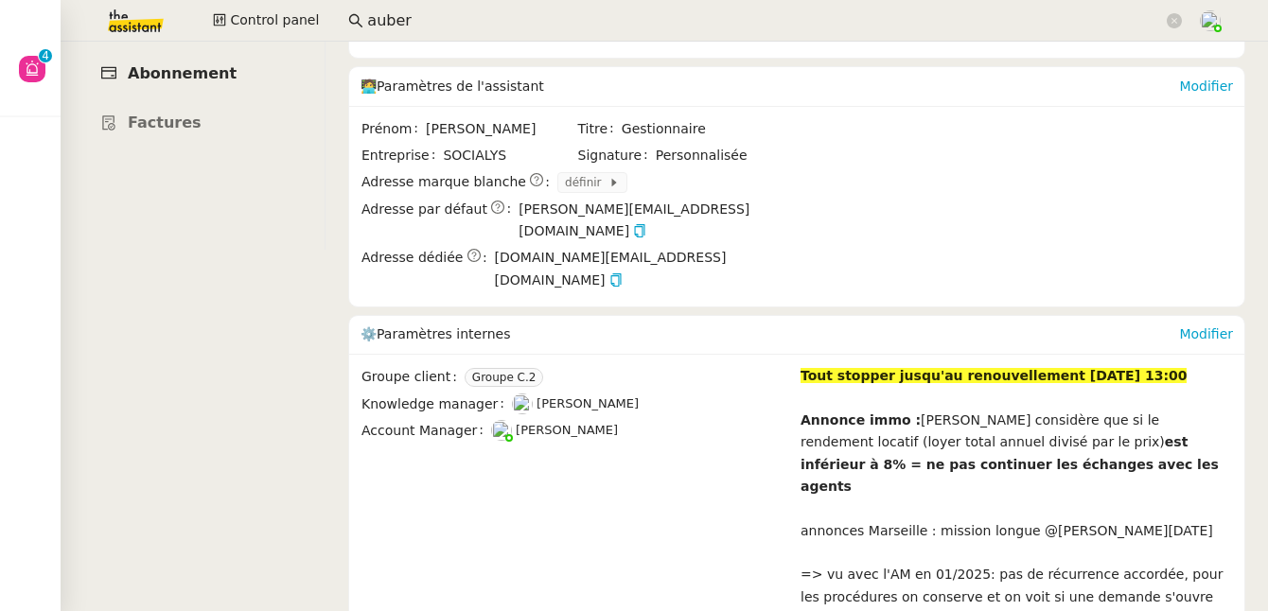
click at [186, 64] on span "Abonnement" at bounding box center [182, 73] width 109 height 18
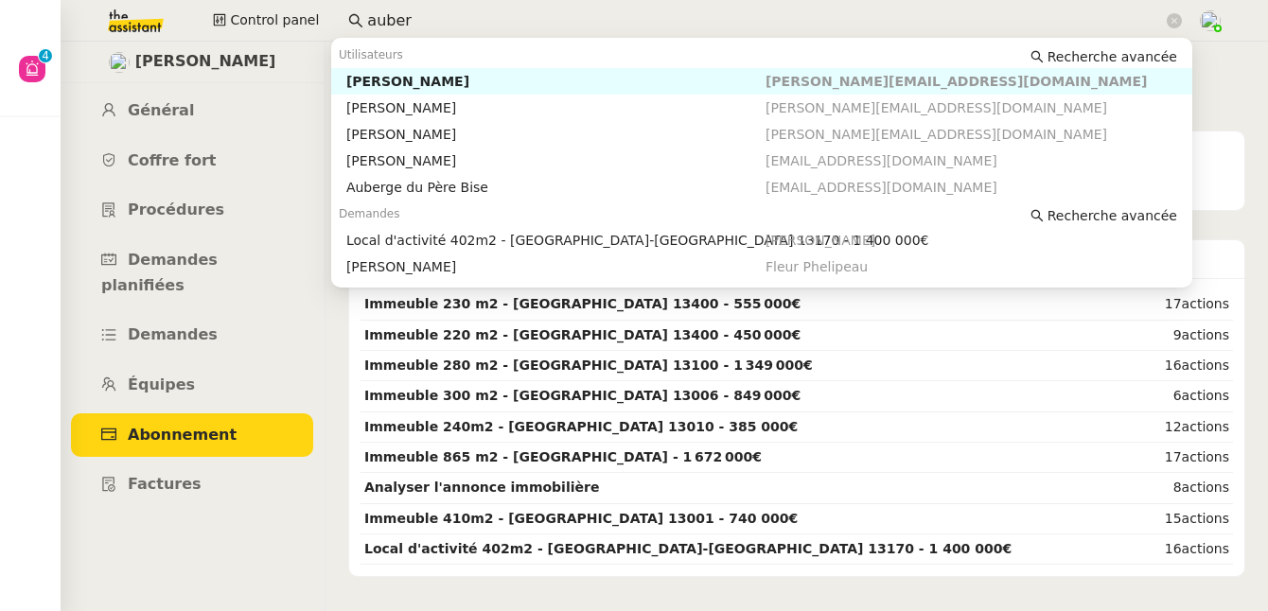
click at [432, 26] on input "auber" at bounding box center [765, 22] width 796 height 26
click at [201, 108] on link "Général" at bounding box center [192, 111] width 242 height 44
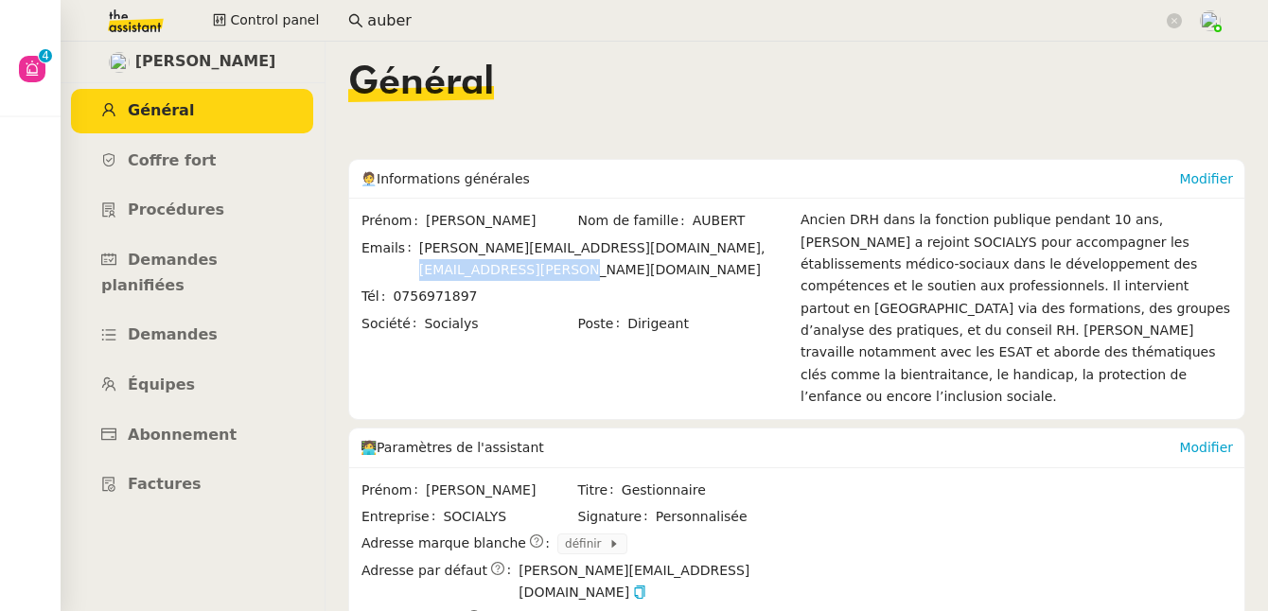
drag, startPoint x: 729, startPoint y: 252, endPoint x: 569, endPoint y: 251, distance: 159.9
click at [569, 251] on span "kevin.aubert@socialys.fr, aubert.kevin@gmail.com" at bounding box center [605, 260] width 373 height 44
copy span "aubert.kevin@gmail.com"
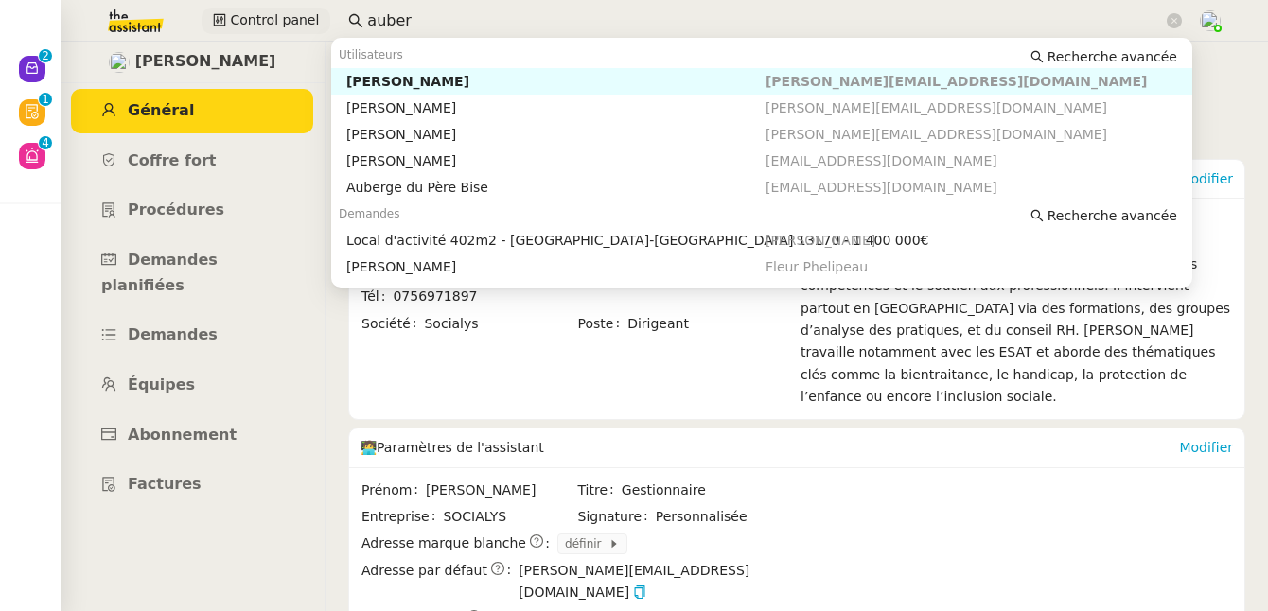
drag, startPoint x: 425, startPoint y: 18, endPoint x: 298, endPoint y: 11, distance: 127.0
click at [298, 11] on div "Control panel auber" at bounding box center [633, 21] width 1173 height 42
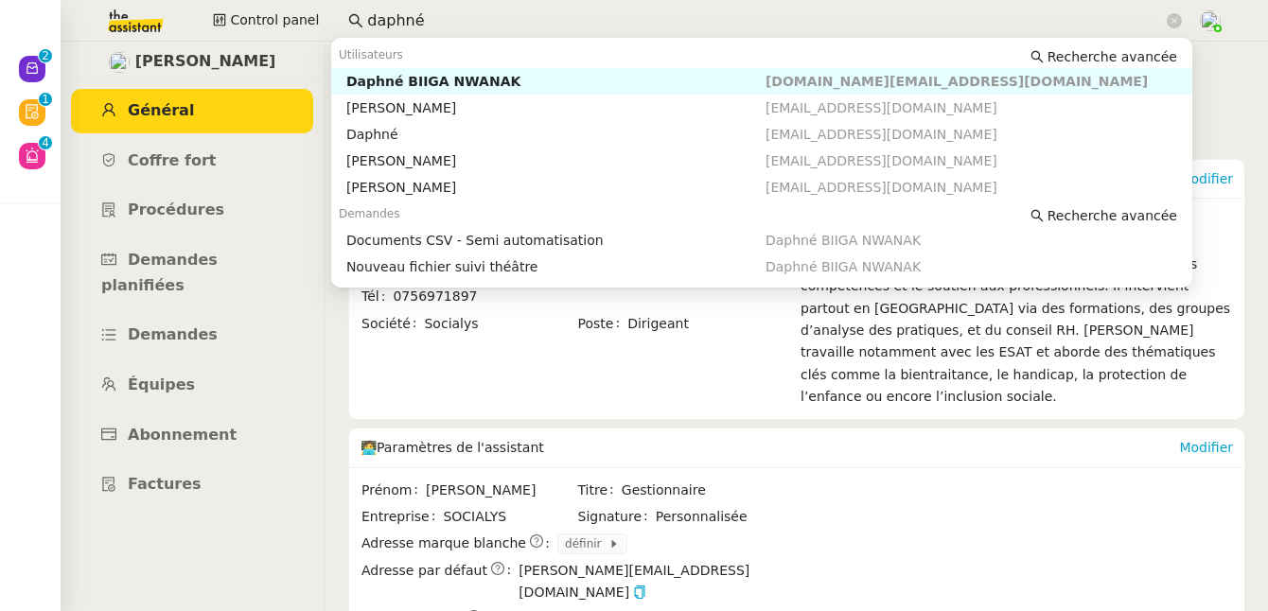
click at [405, 84] on div "Daphné BIIGA NWANAK" at bounding box center [555, 81] width 419 height 17
type input "daphné"
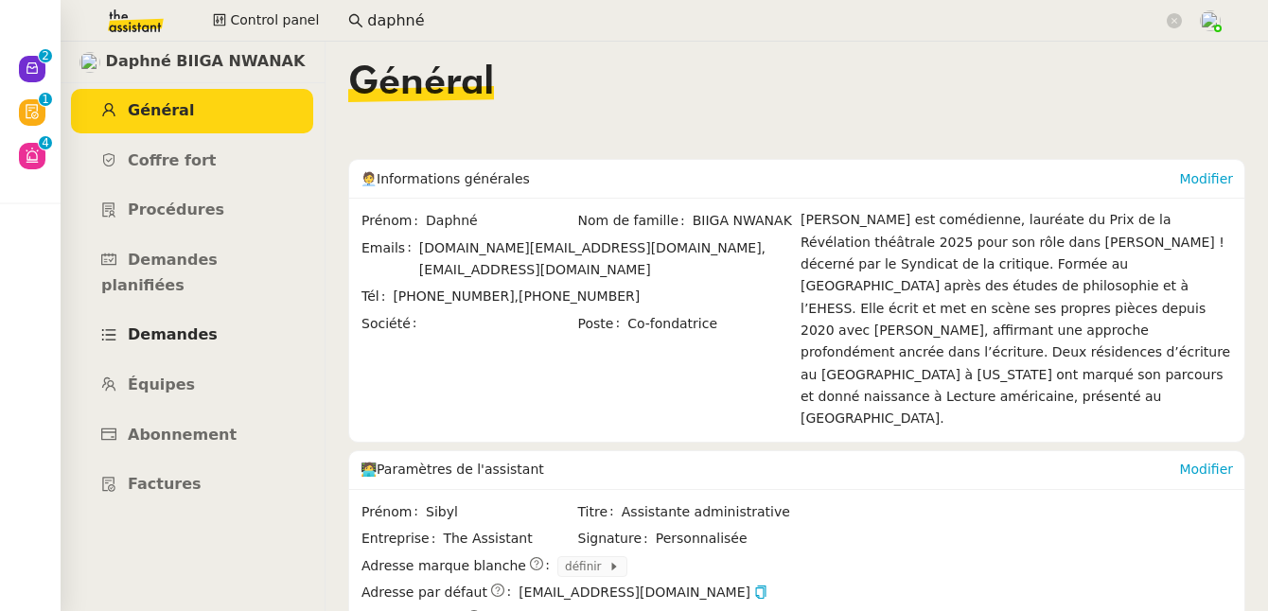
click at [197, 326] on span "Demandes" at bounding box center [173, 335] width 90 height 18
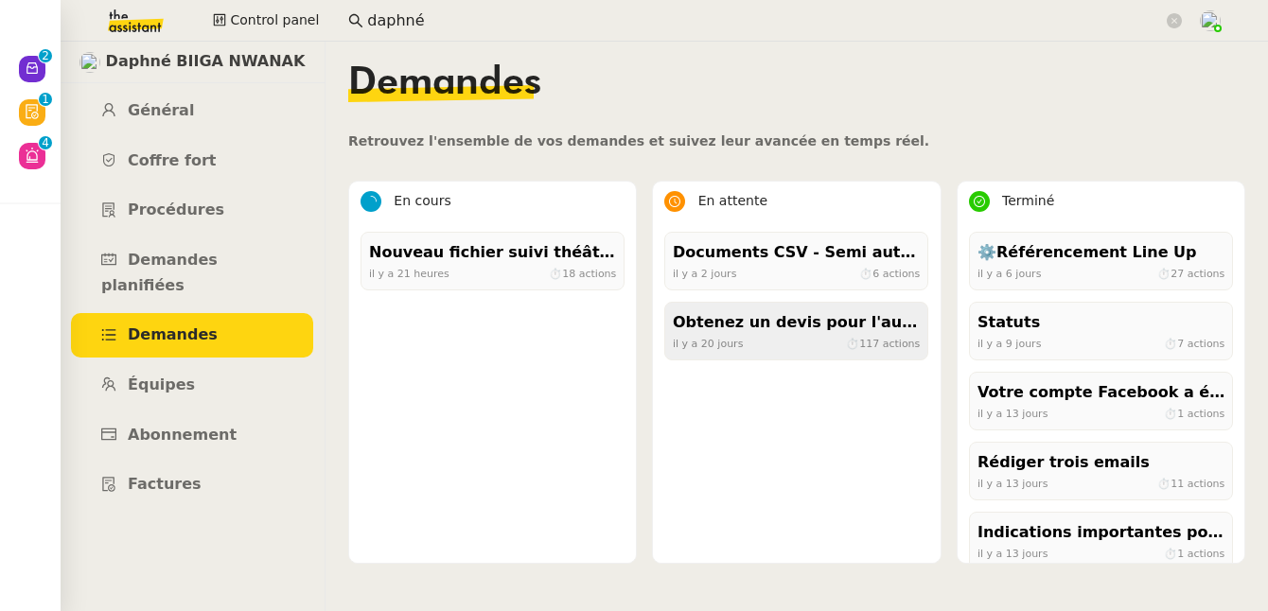
click at [863, 332] on div "Obtenez un devis pour l'automatisation" at bounding box center [796, 323] width 247 height 26
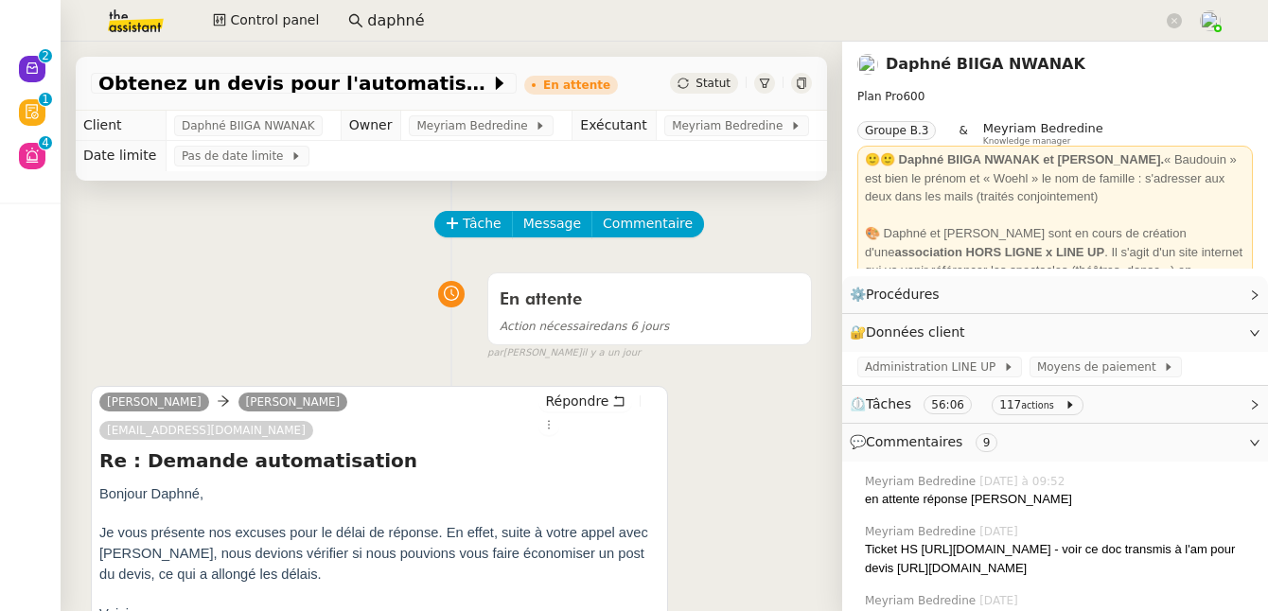
click at [1085, 398] on span "⏲️ Tâches 56:06 117 actions" at bounding box center [1040, 405] width 380 height 22
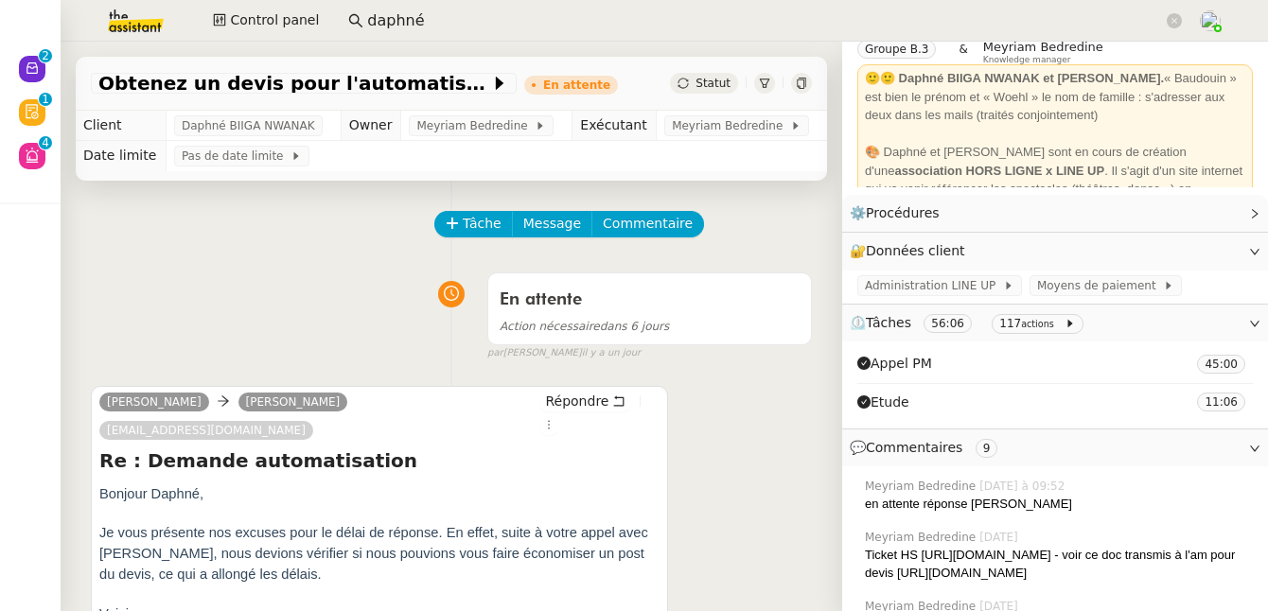
scroll to position [85, 0]
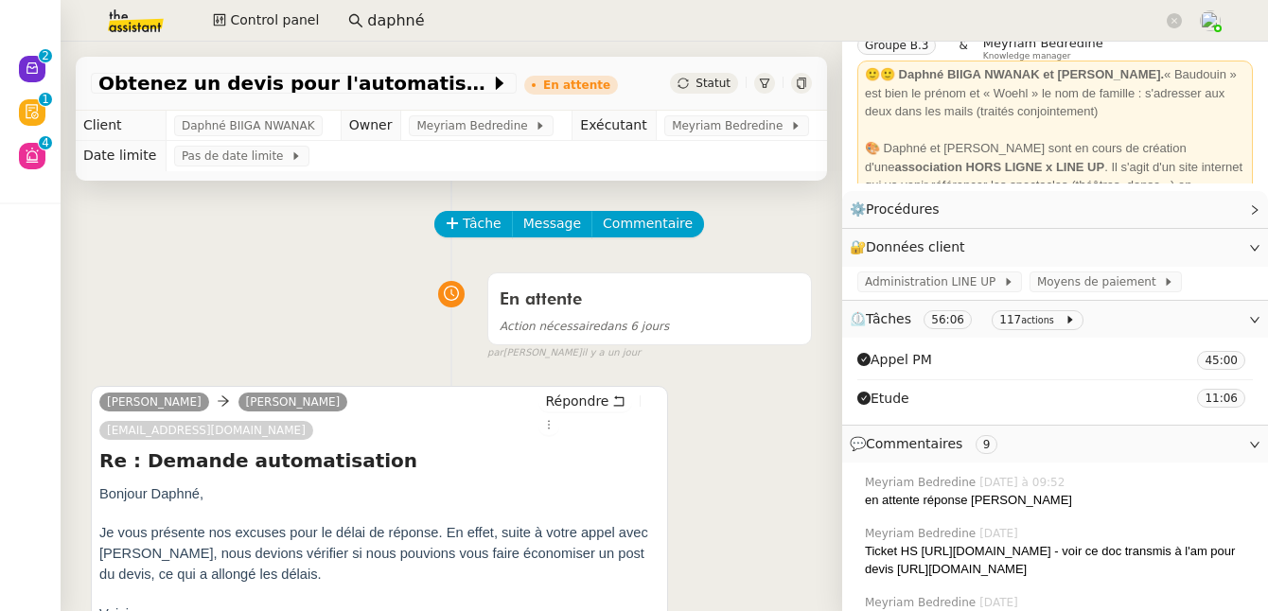
click at [998, 359] on nz-list-item "Appel PM 45 : 00" at bounding box center [1055, 361] width 396 height 38
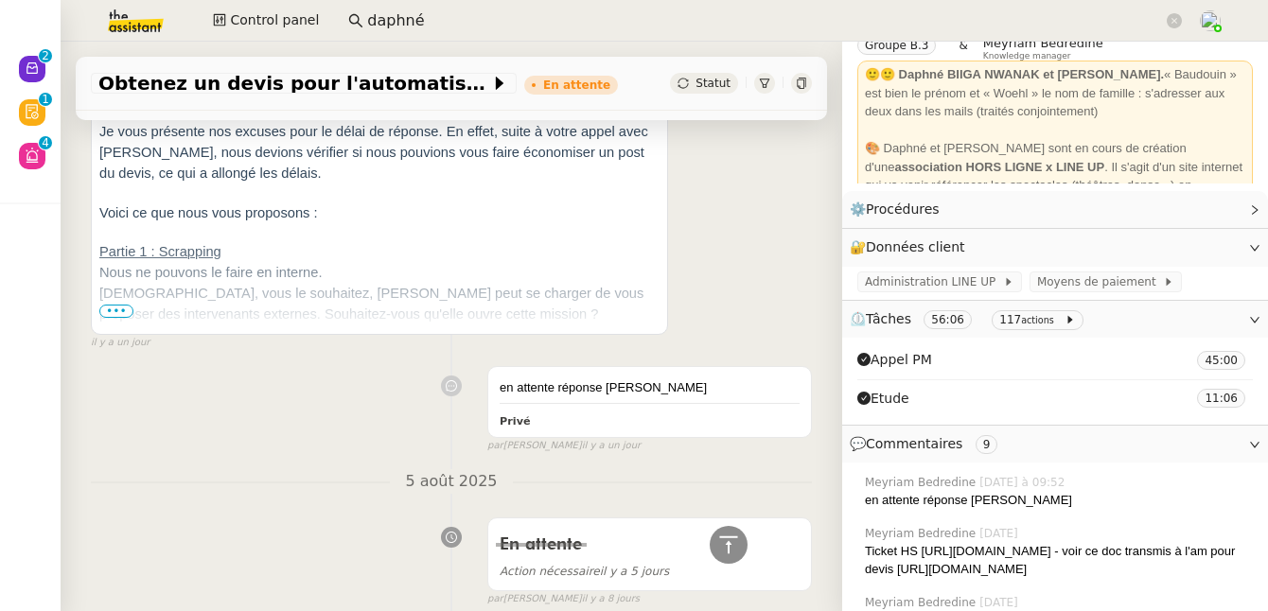
scroll to position [799, 0]
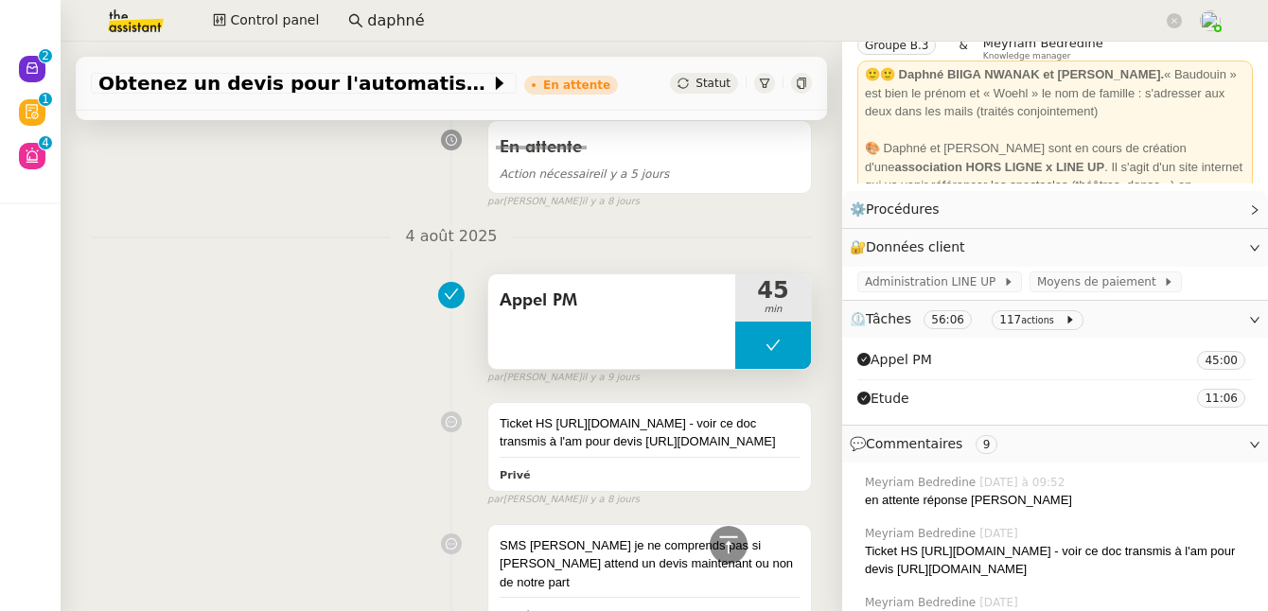
click at [639, 294] on div "Appel PM" at bounding box center [611, 321] width 247 height 95
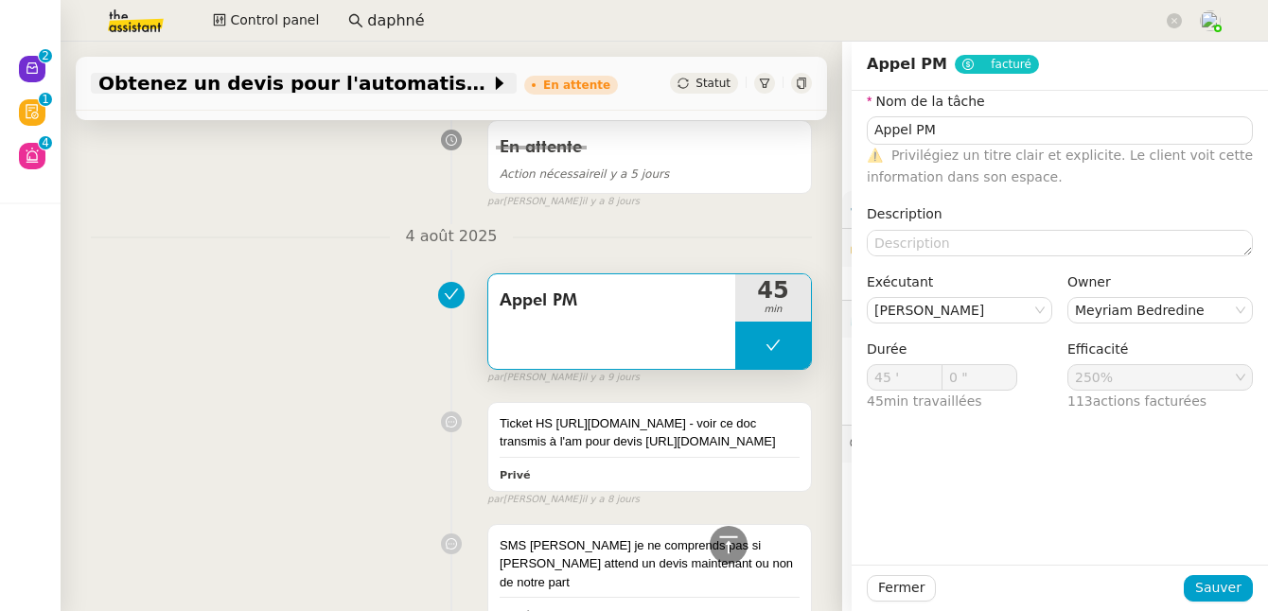
click at [332, 86] on span "Obtenez un devis pour l'automatisation" at bounding box center [294, 83] width 392 height 19
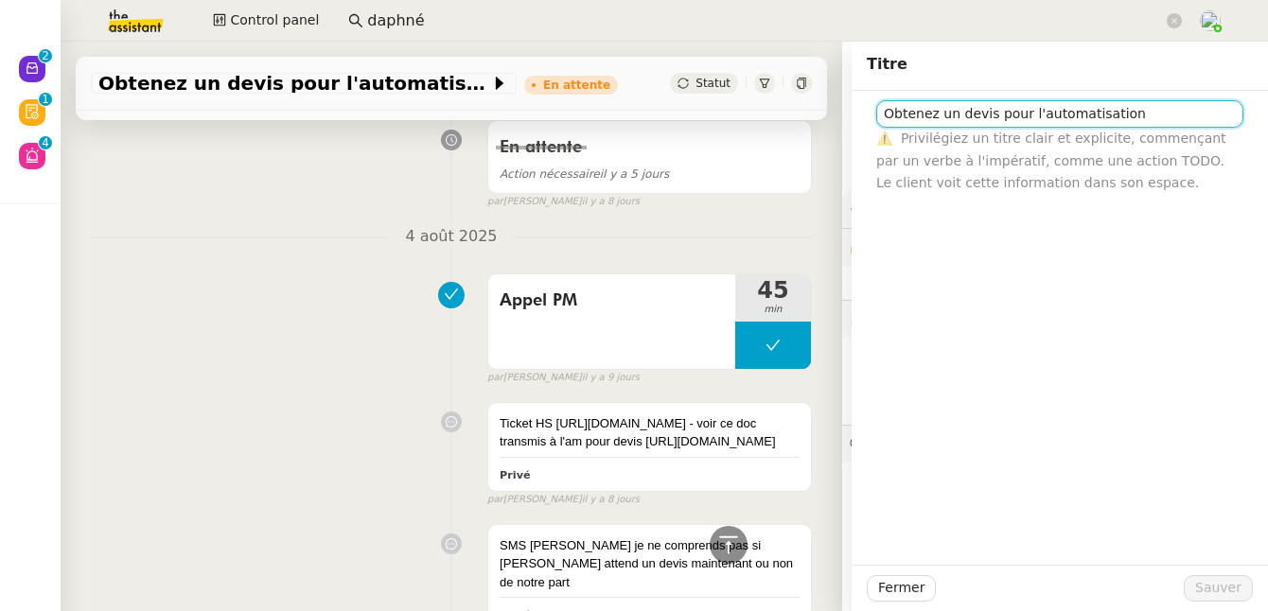
click at [1109, 115] on input "Obtenez un devis pour l'automatisation" at bounding box center [1059, 113] width 367 height 27
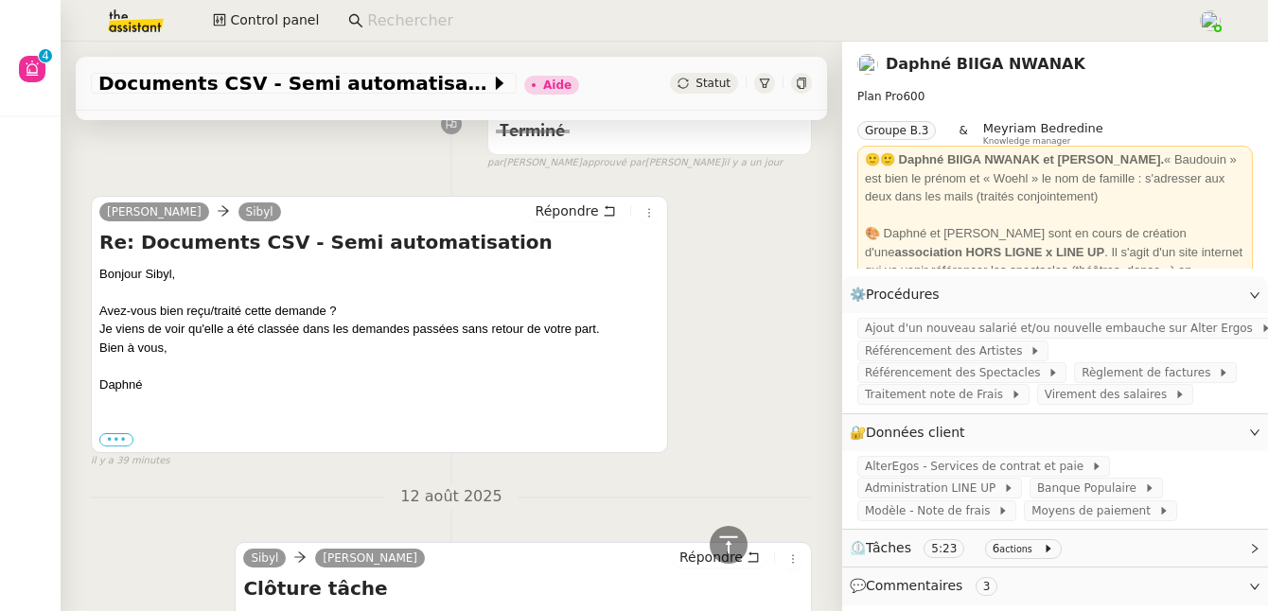
scroll to position [708, 0]
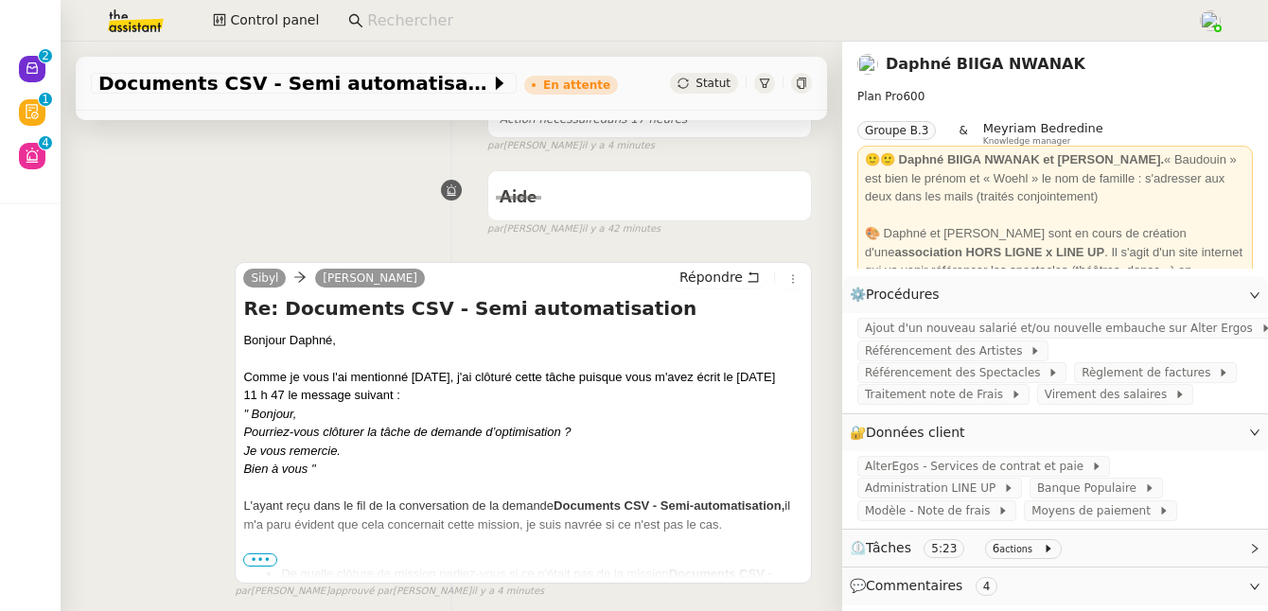
scroll to position [230, 0]
click at [259, 553] on span "•••" at bounding box center [260, 559] width 34 height 13
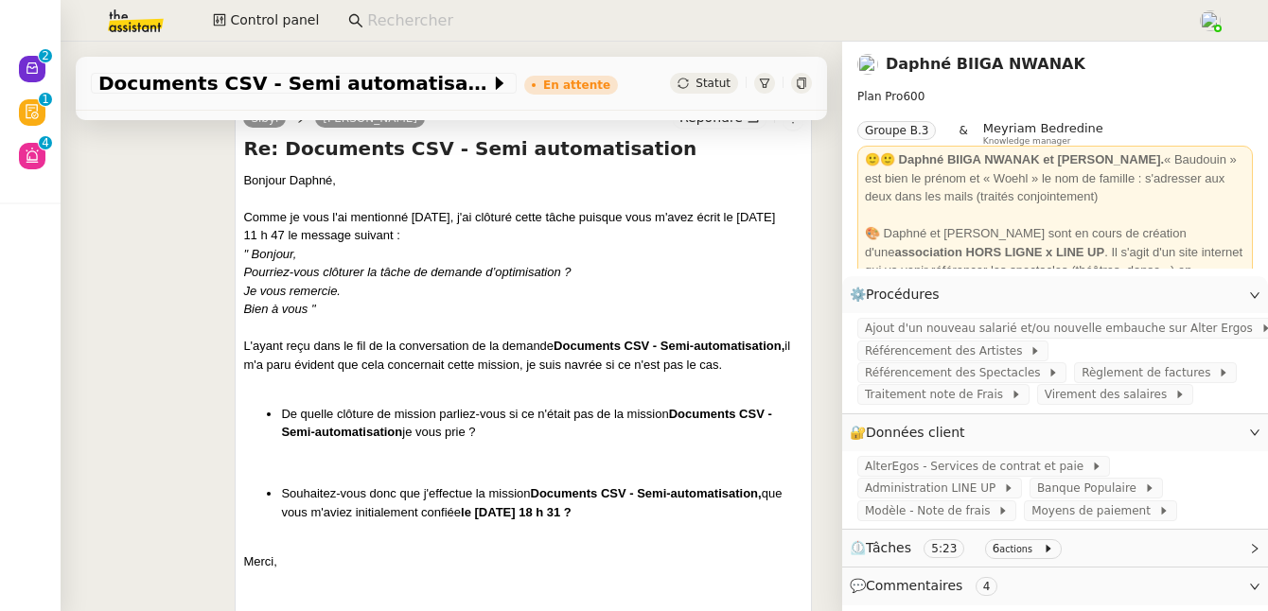
scroll to position [410, 0]
